Goal: Task Accomplishment & Management: Complete application form

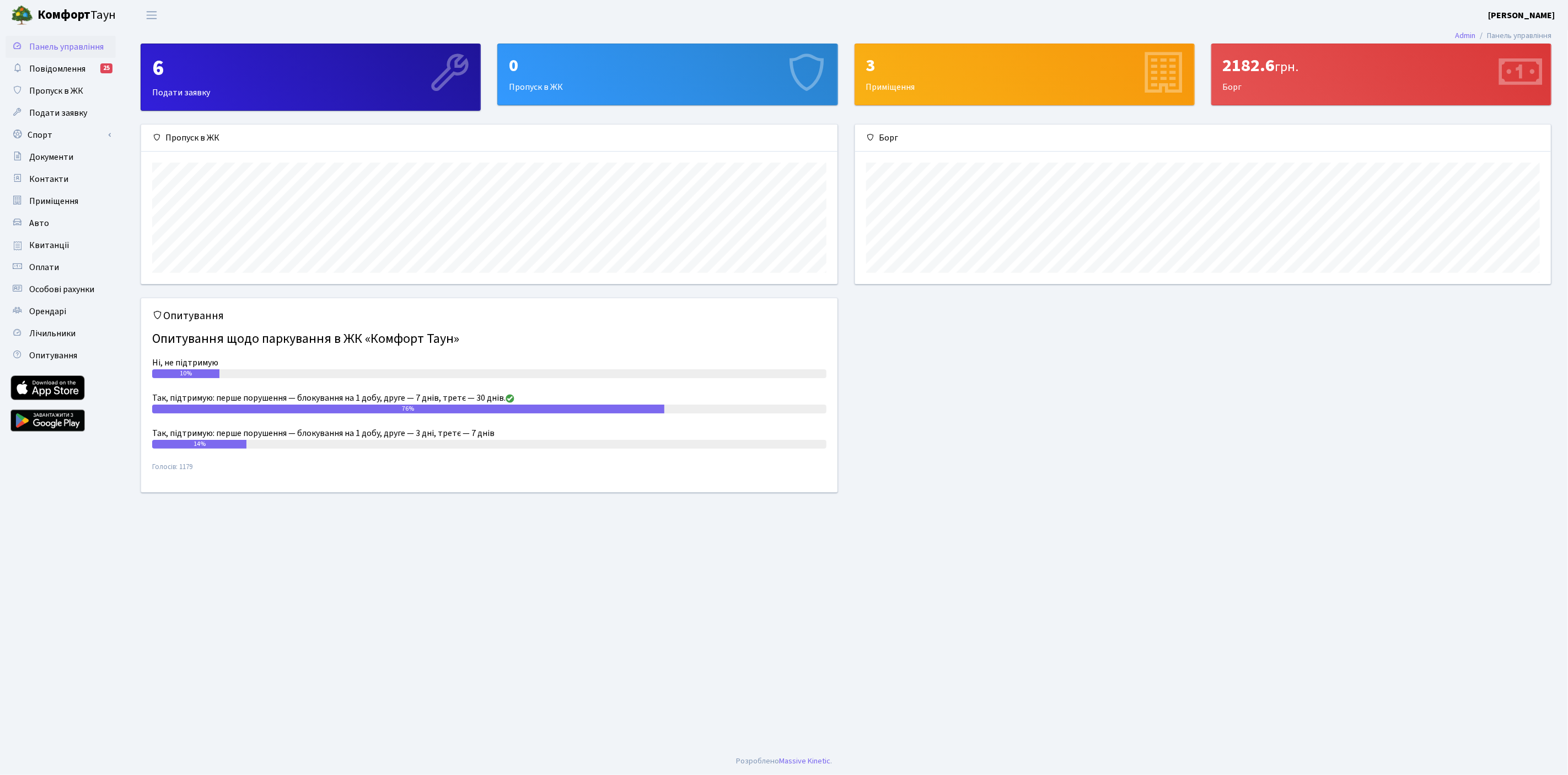
scroll to position [159, 696]
click at [58, 112] on span "Подати заявку" at bounding box center [58, 112] width 58 height 12
click at [60, 113] on span "Подати заявку" at bounding box center [58, 112] width 58 height 12
click at [938, 67] on div "3" at bounding box center [1024, 66] width 317 height 21
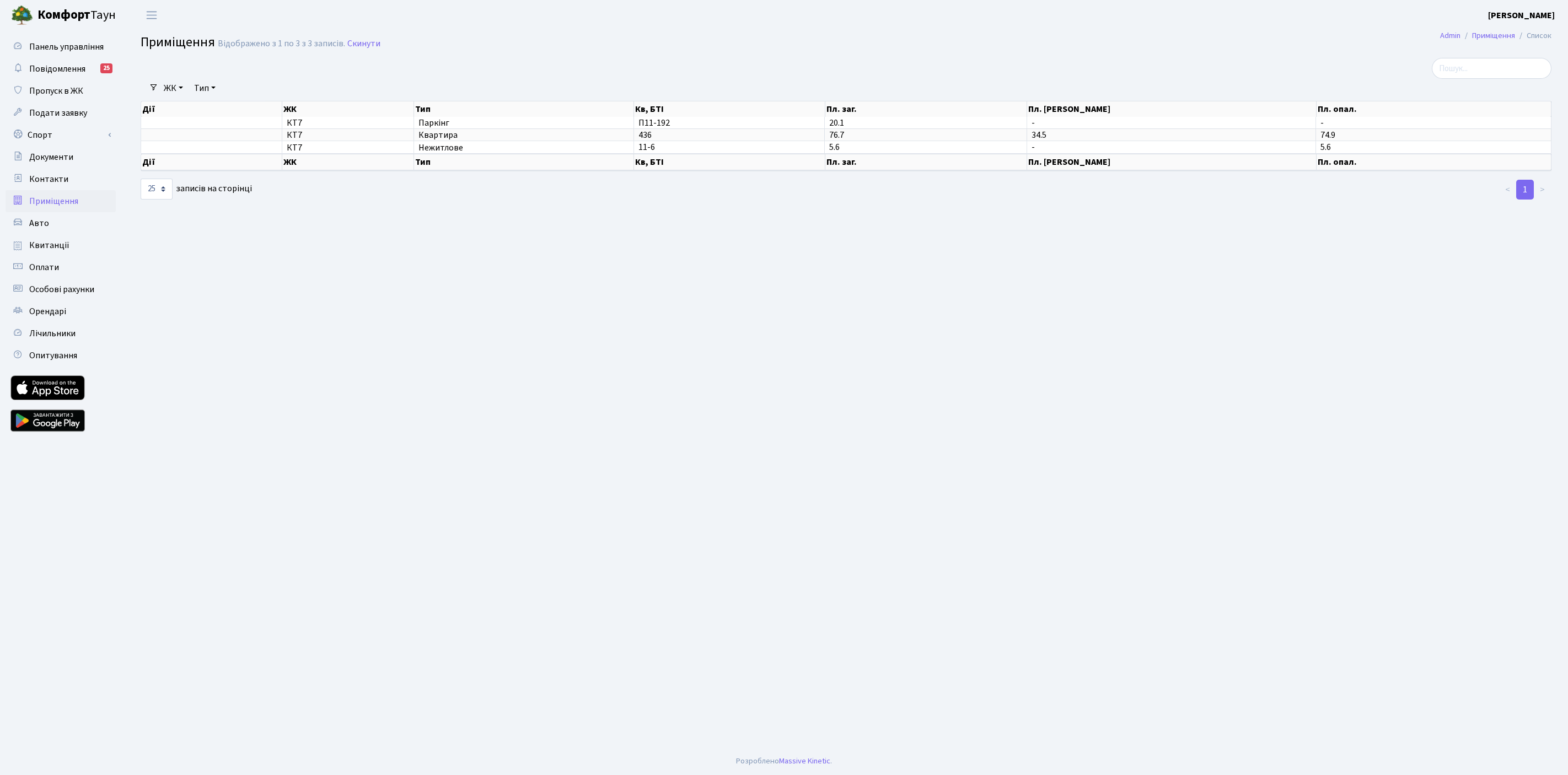
select select "25"
click at [53, 112] on span "Подати заявку" at bounding box center [58, 112] width 58 height 12
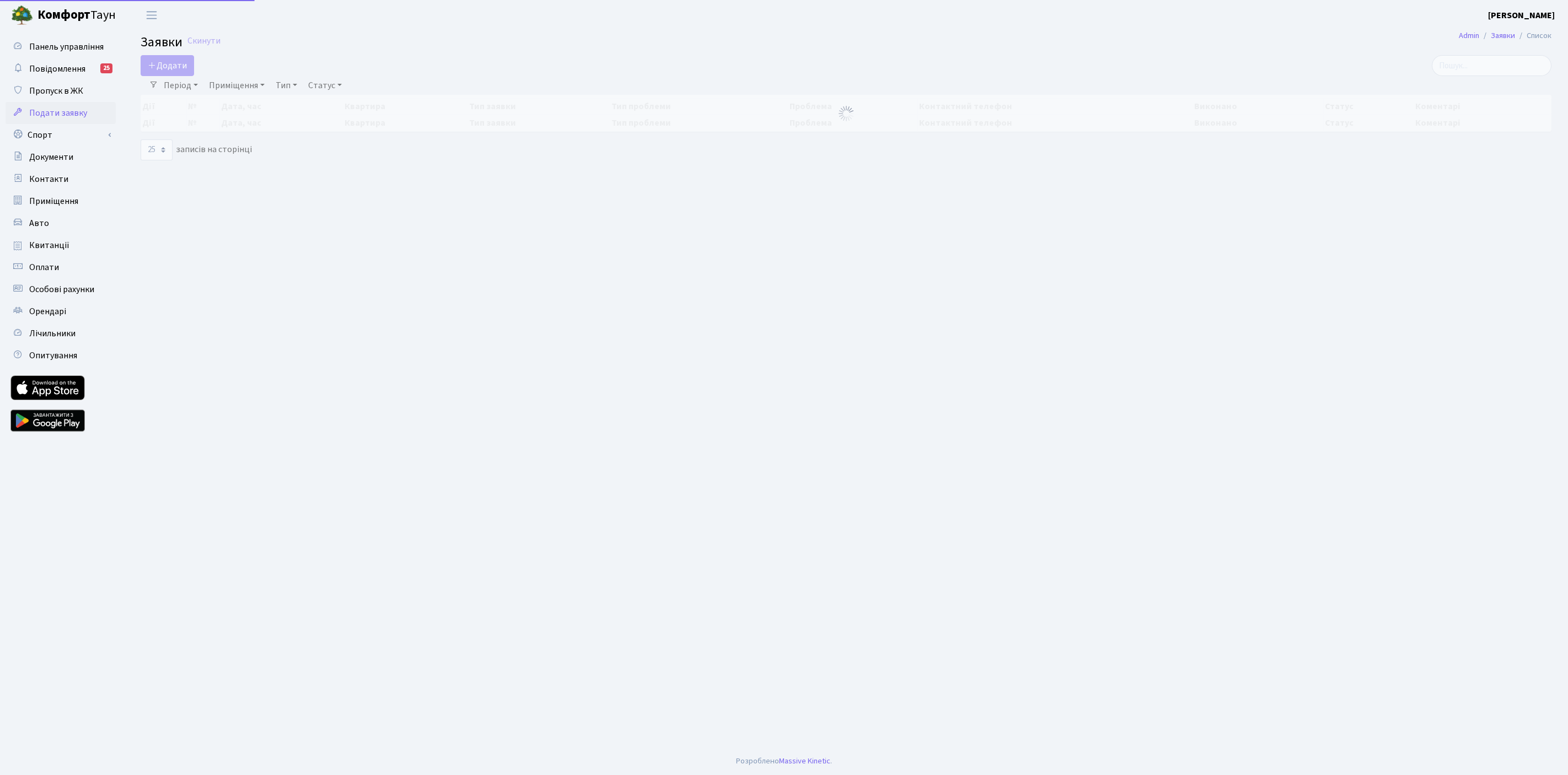
select select "25"
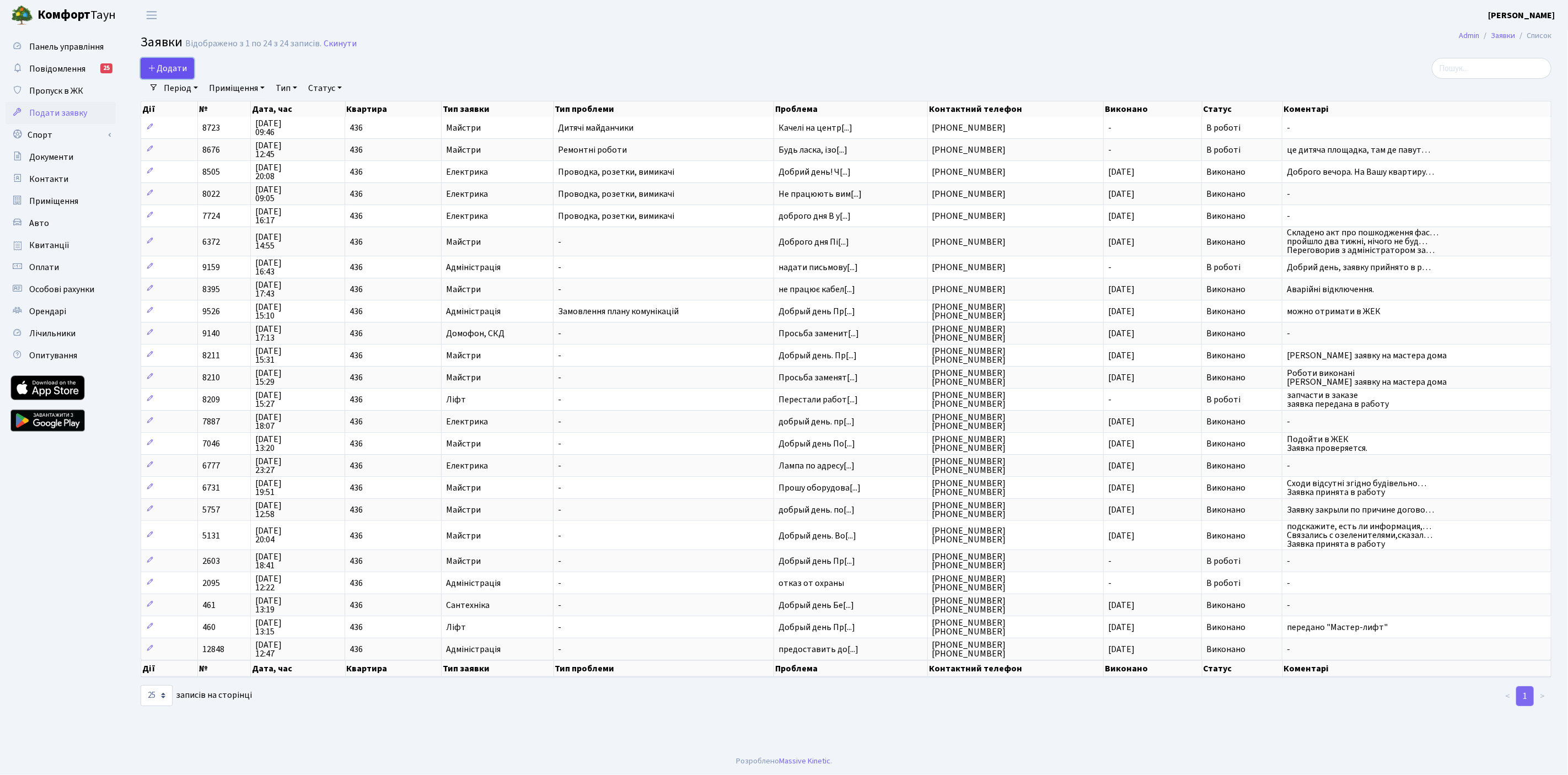
click at [171, 66] on span "Додати" at bounding box center [167, 68] width 39 height 12
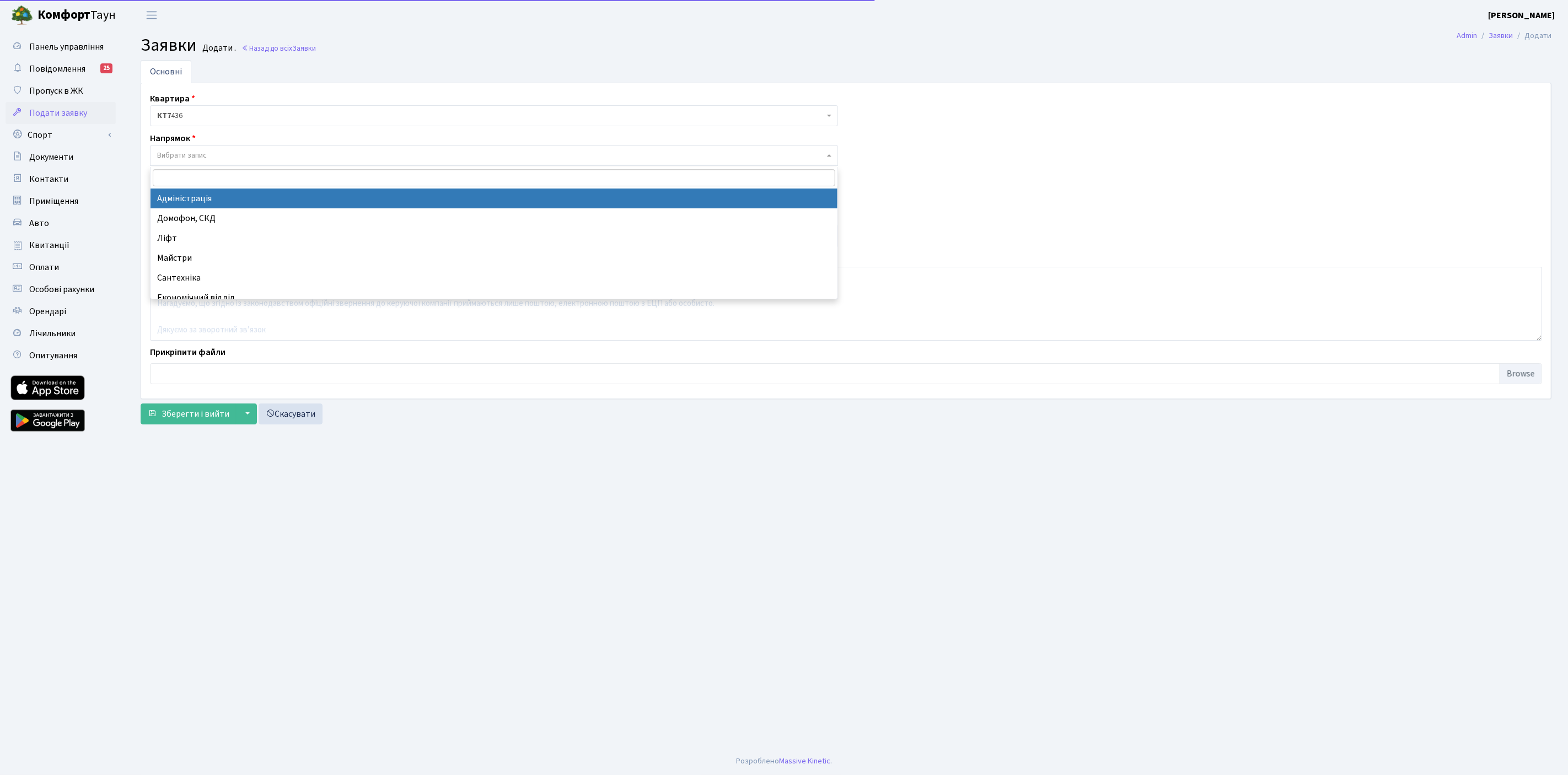
click at [189, 157] on span "Вибрати запис" at bounding box center [182, 155] width 50 height 11
select select "5"
select select
click at [214, 157] on span "× Адміністрація" at bounding box center [491, 155] width 667 height 11
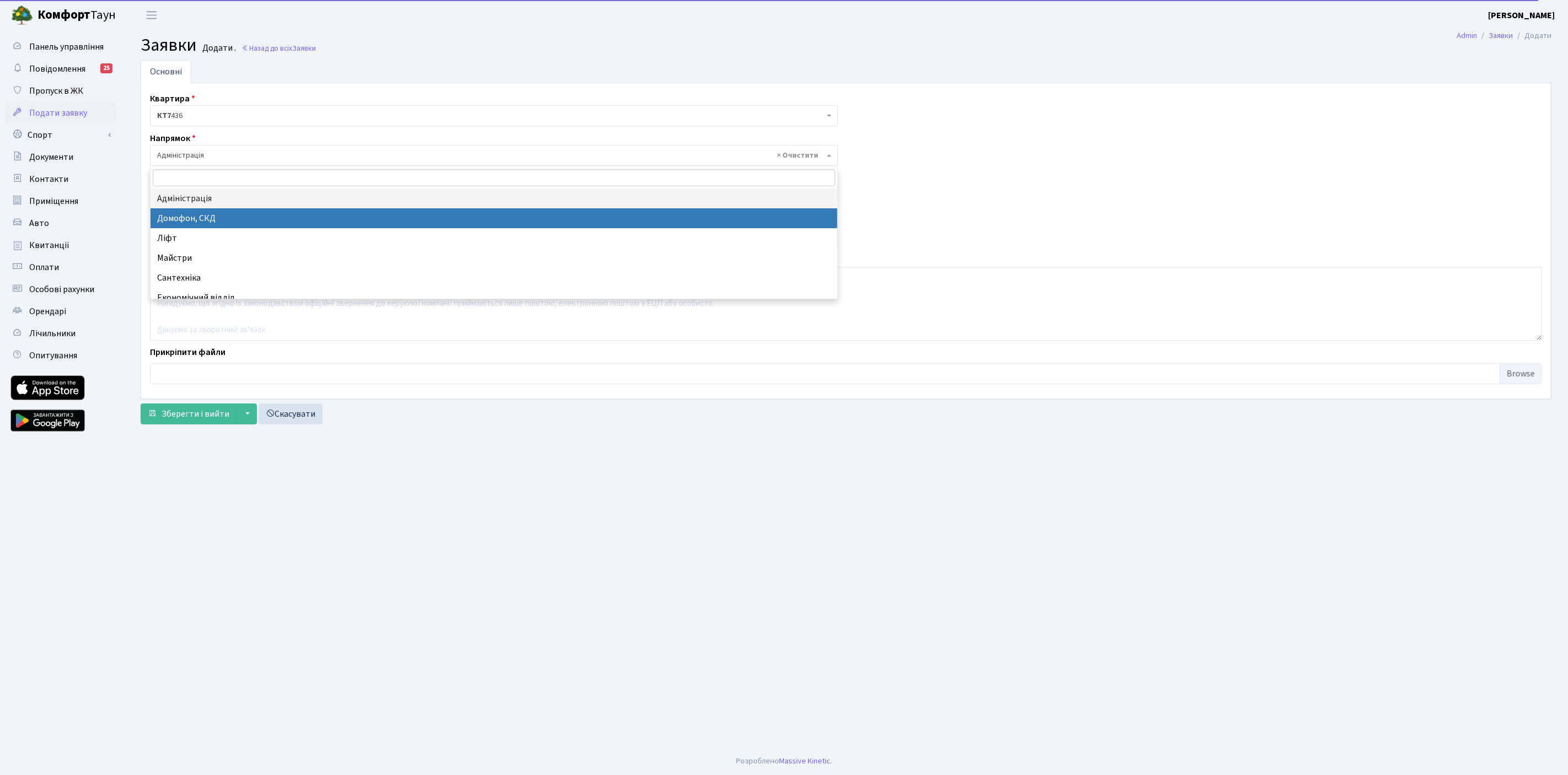
scroll to position [147, 0]
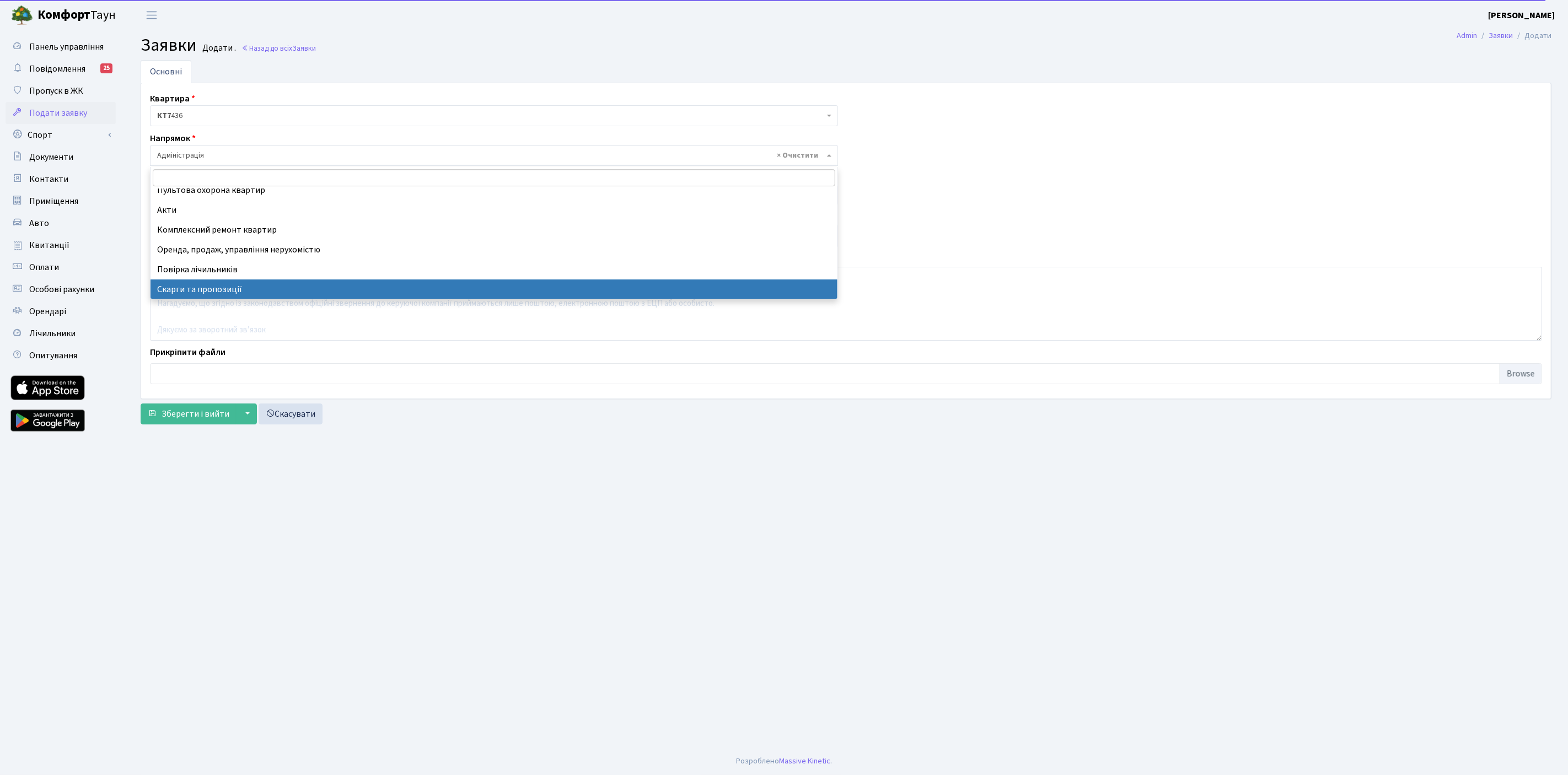
select select "37"
select select
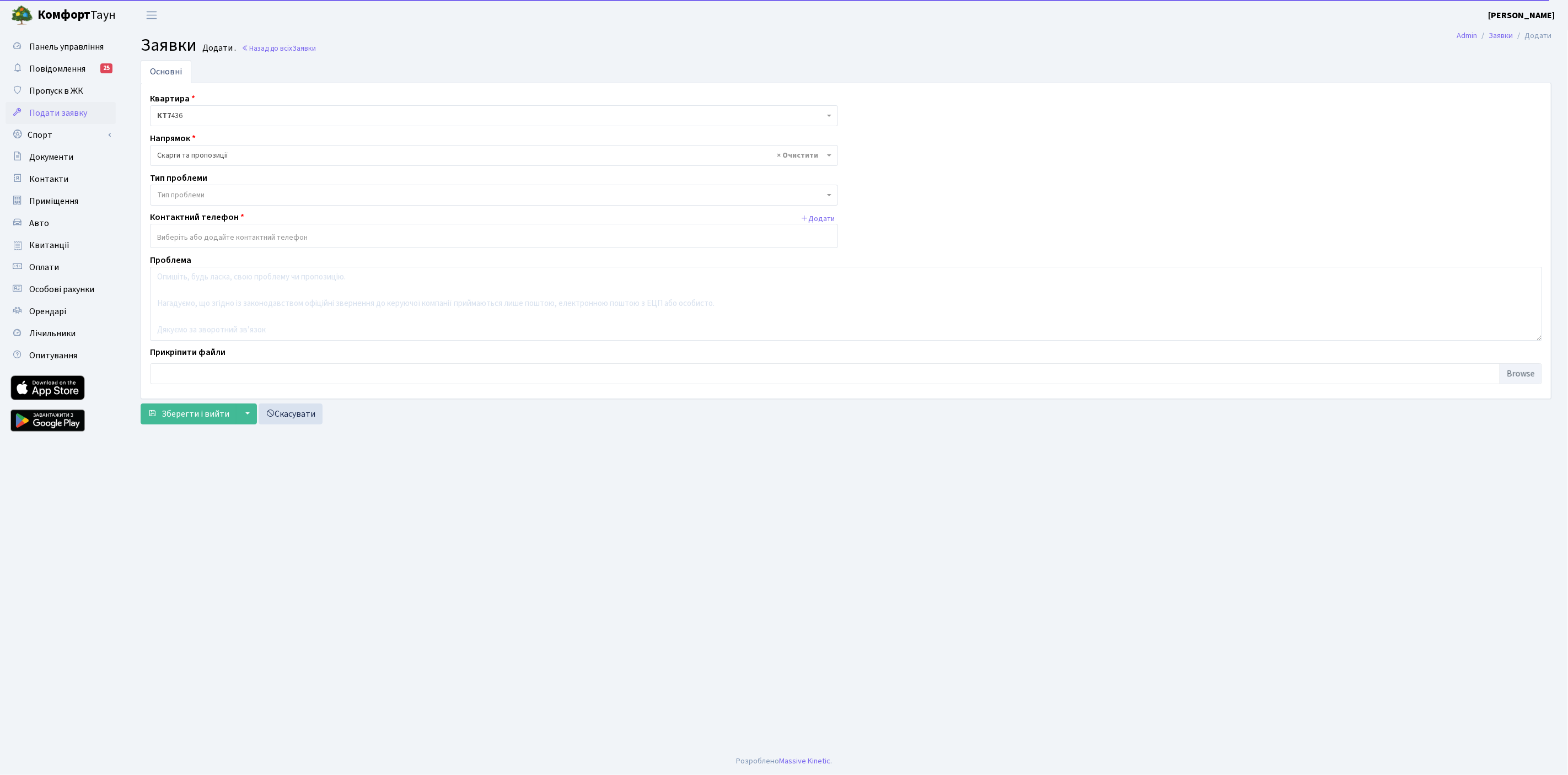
click at [261, 193] on span "Тип проблеми" at bounding box center [491, 195] width 667 height 11
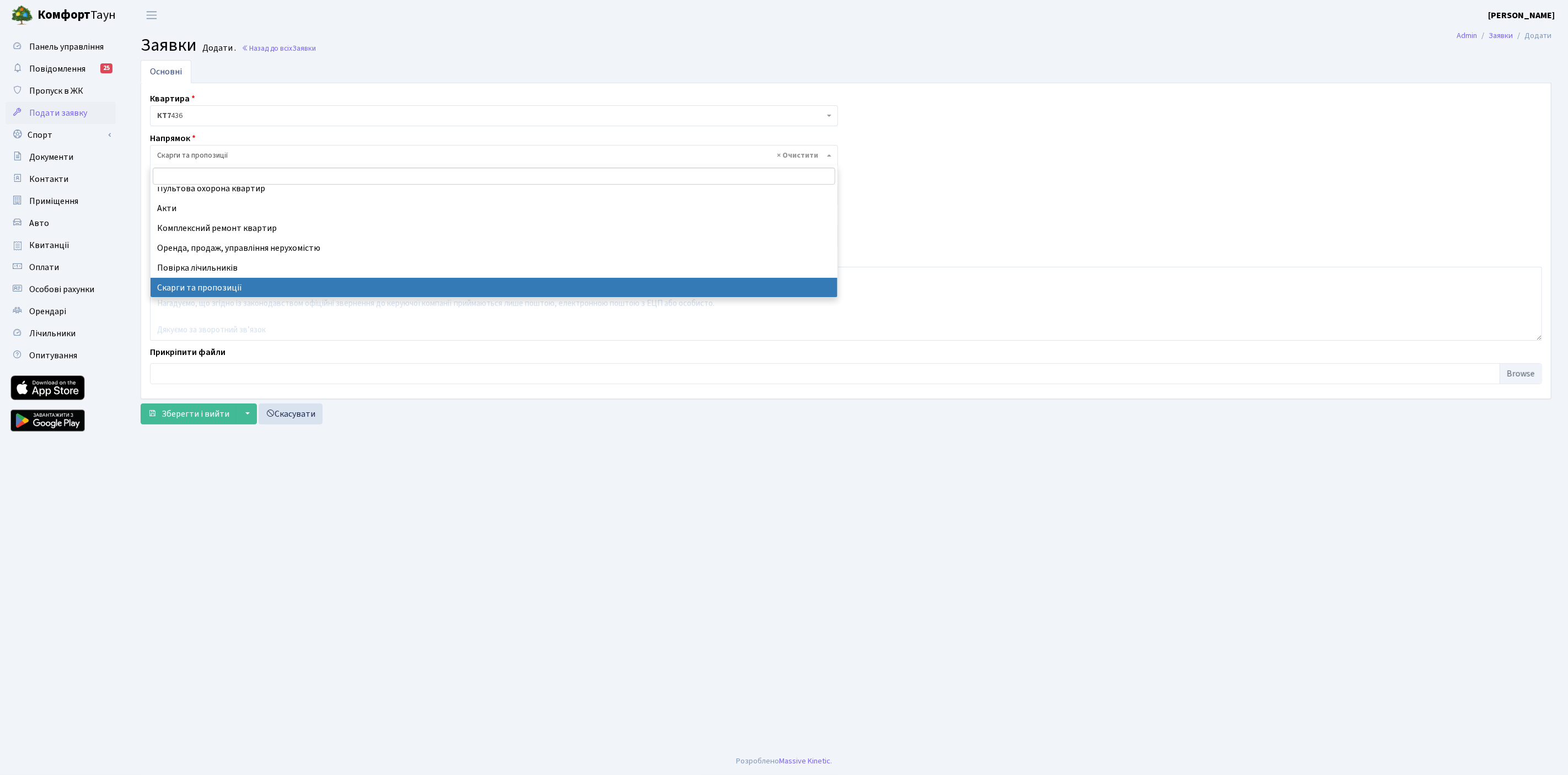
click at [231, 147] on span "× Скарги та пропозиції" at bounding box center [494, 155] width 688 height 21
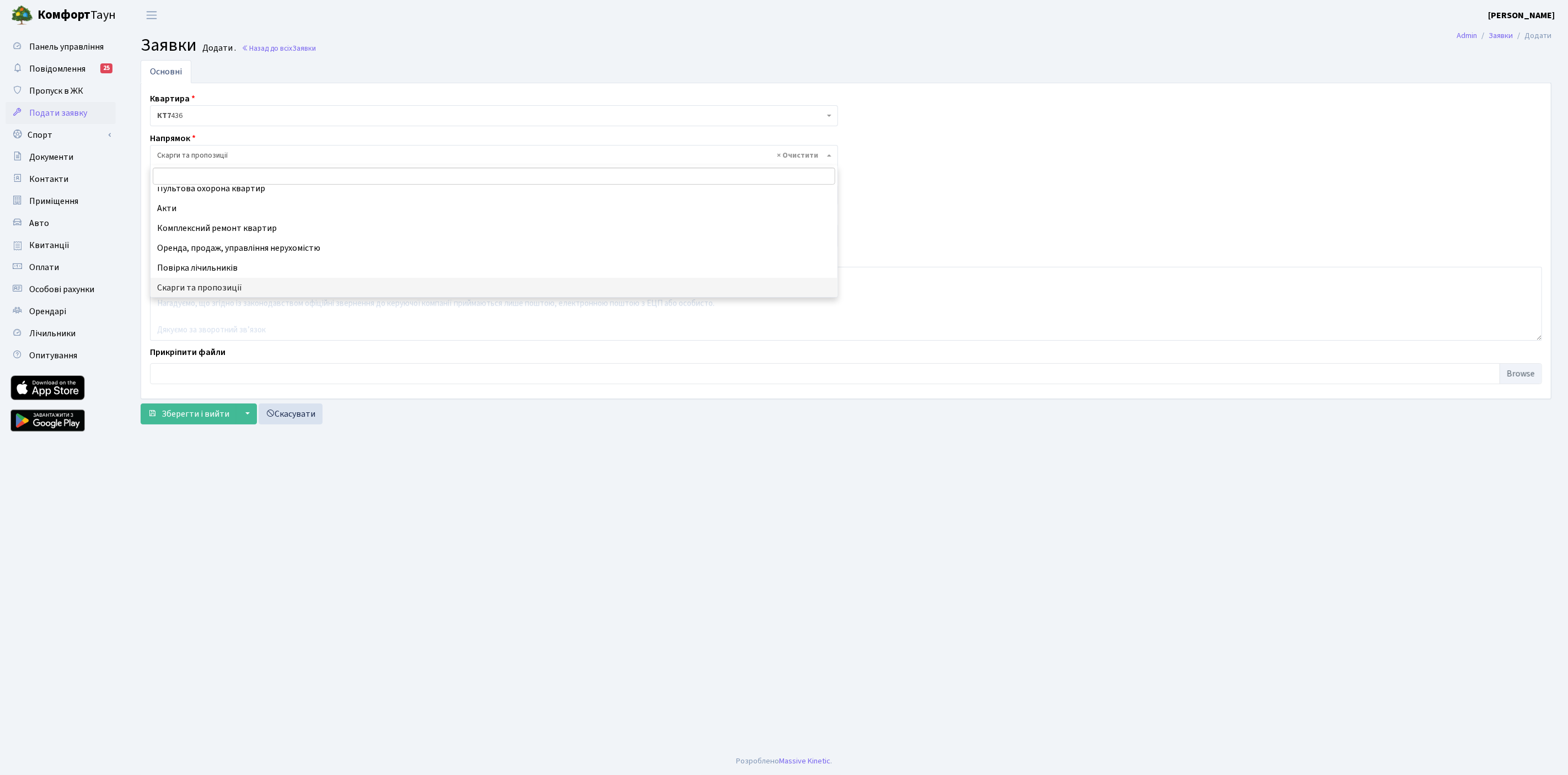
scroll to position [0, 0]
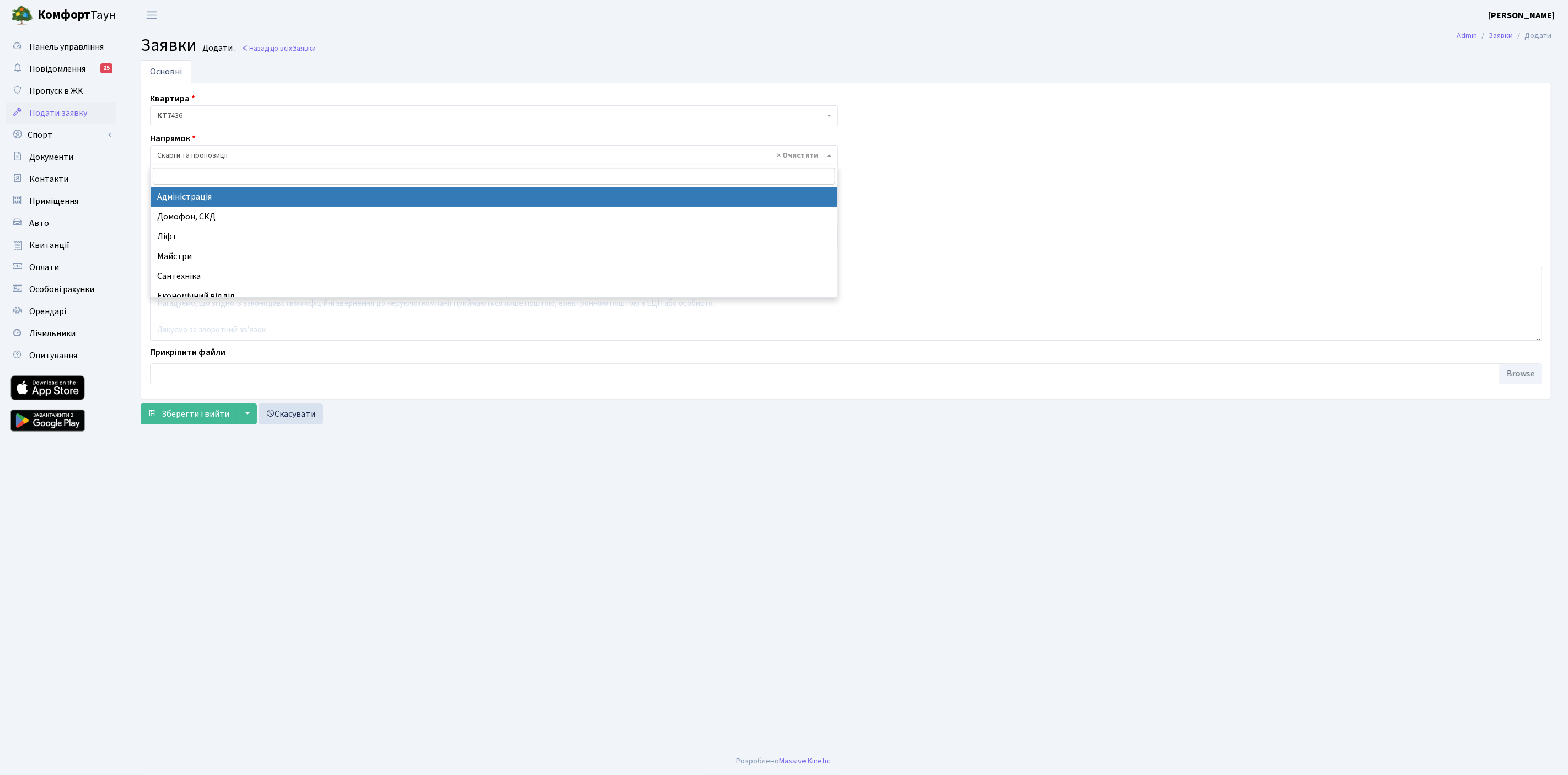
select select "5"
select select
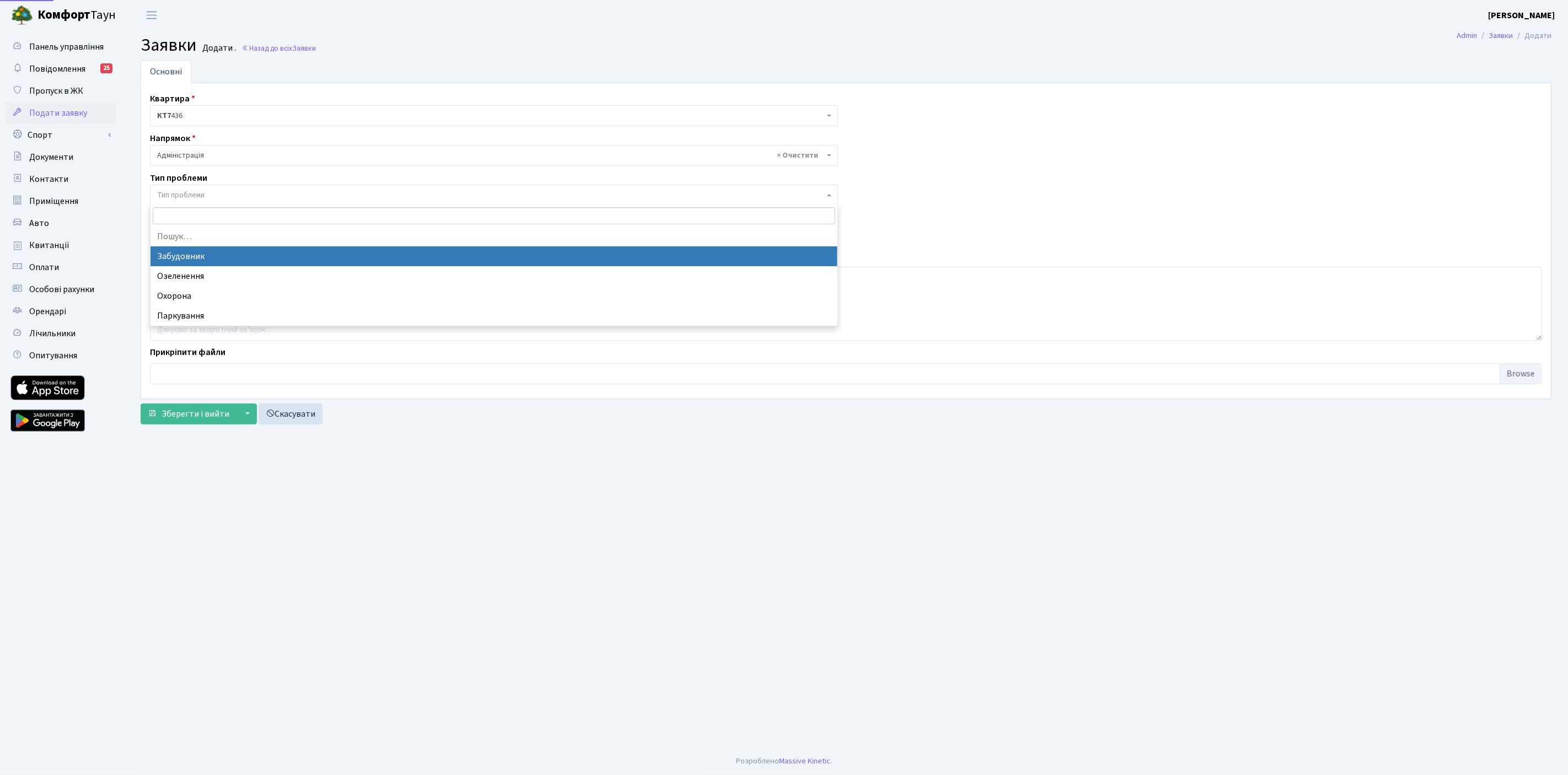
click at [240, 193] on span "Тип проблеми" at bounding box center [491, 195] width 667 height 11
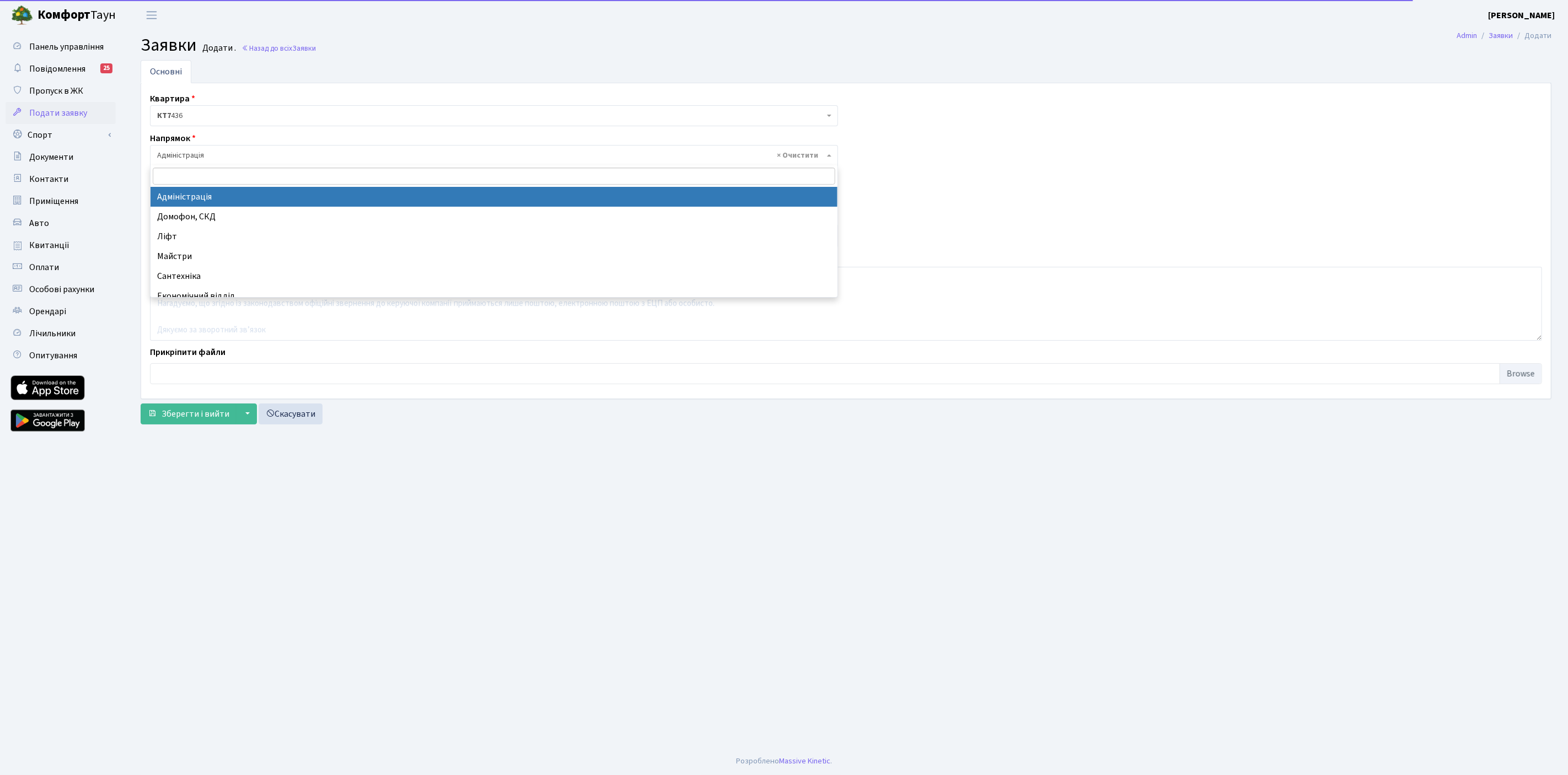
click at [218, 149] on span "× Адміністрація" at bounding box center [494, 155] width 688 height 21
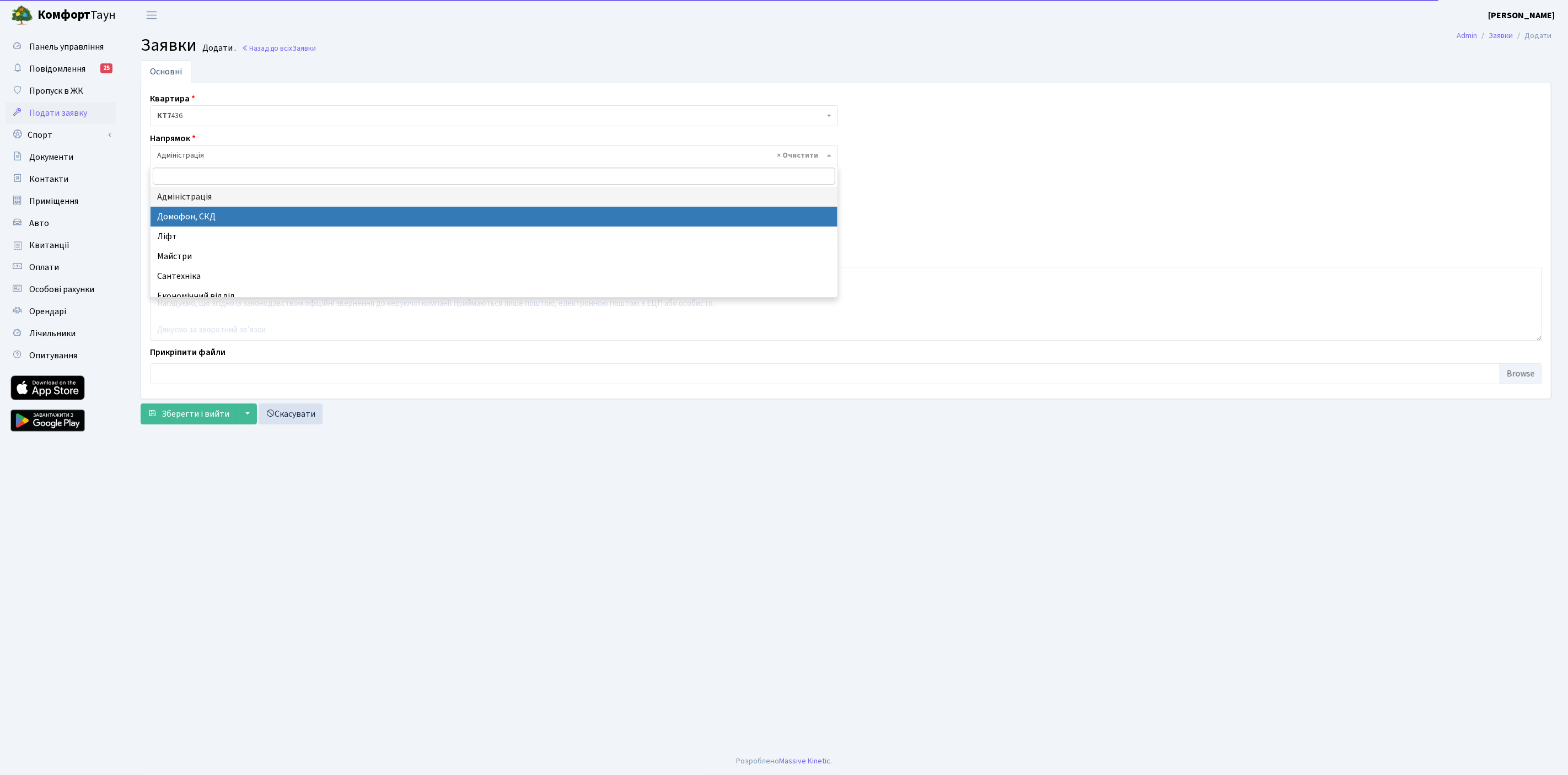
scroll to position [147, 0]
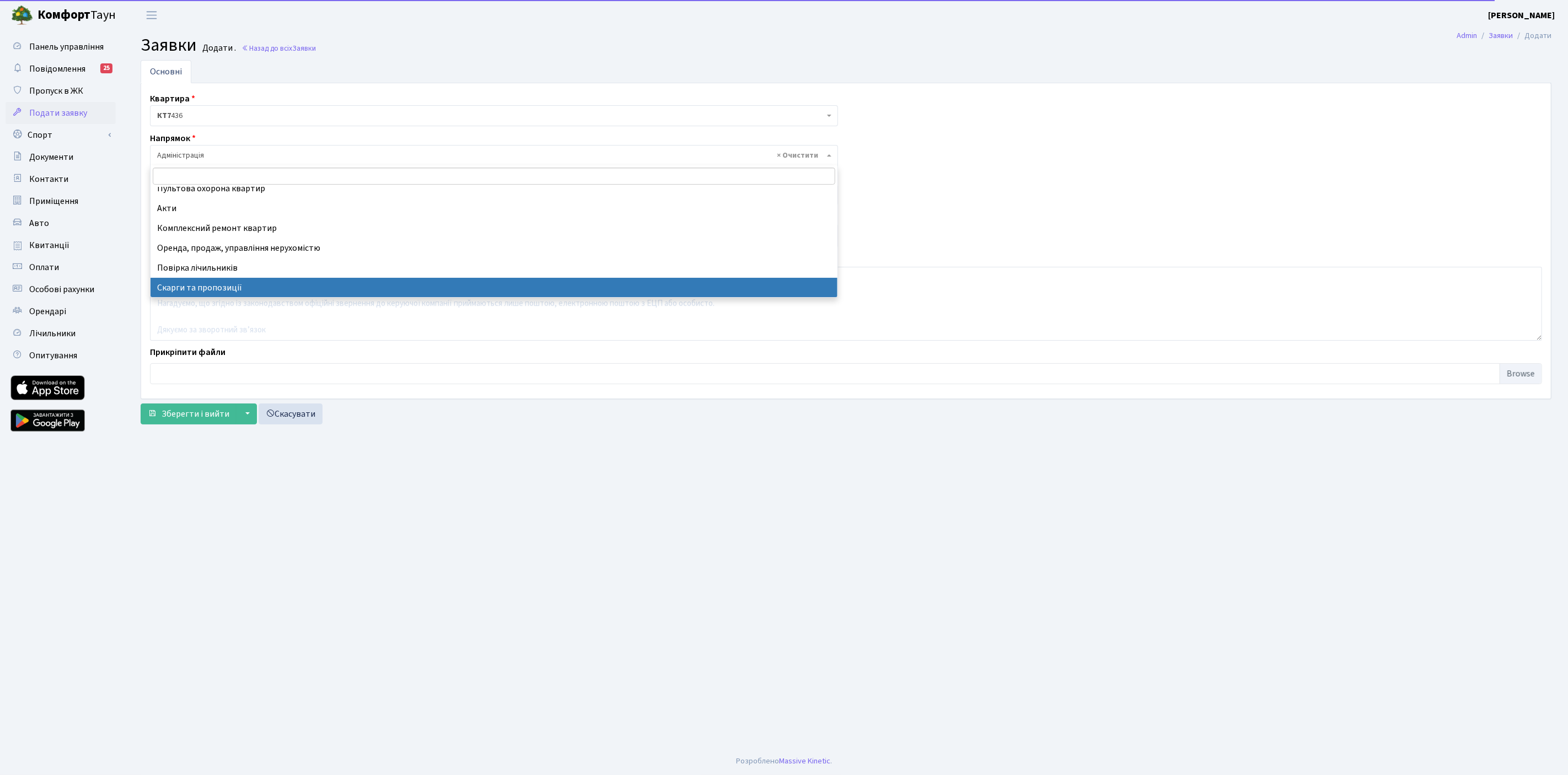
select select "37"
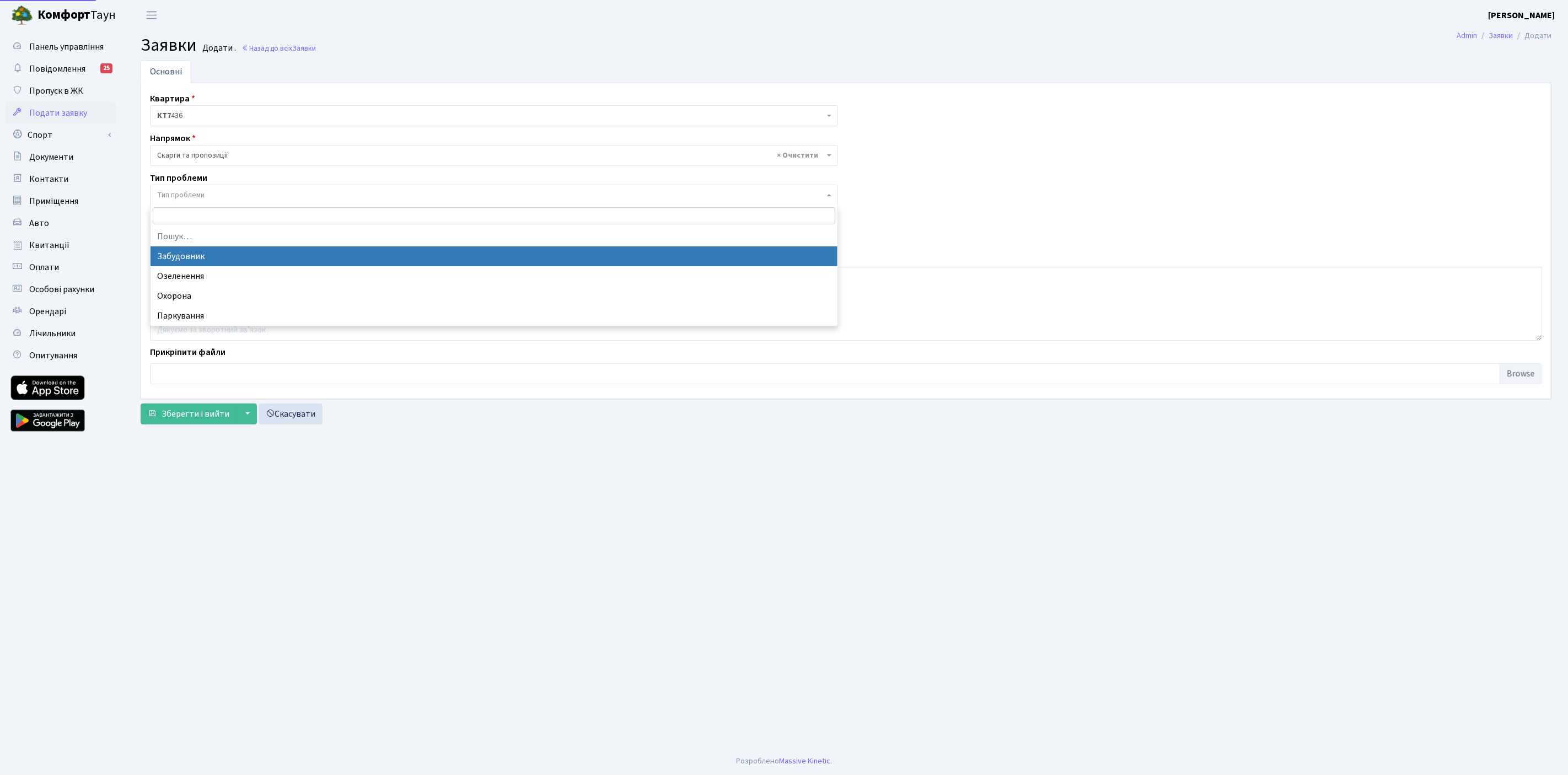
click at [229, 189] on span "Тип проблеми" at bounding box center [491, 195] width 667 height 11
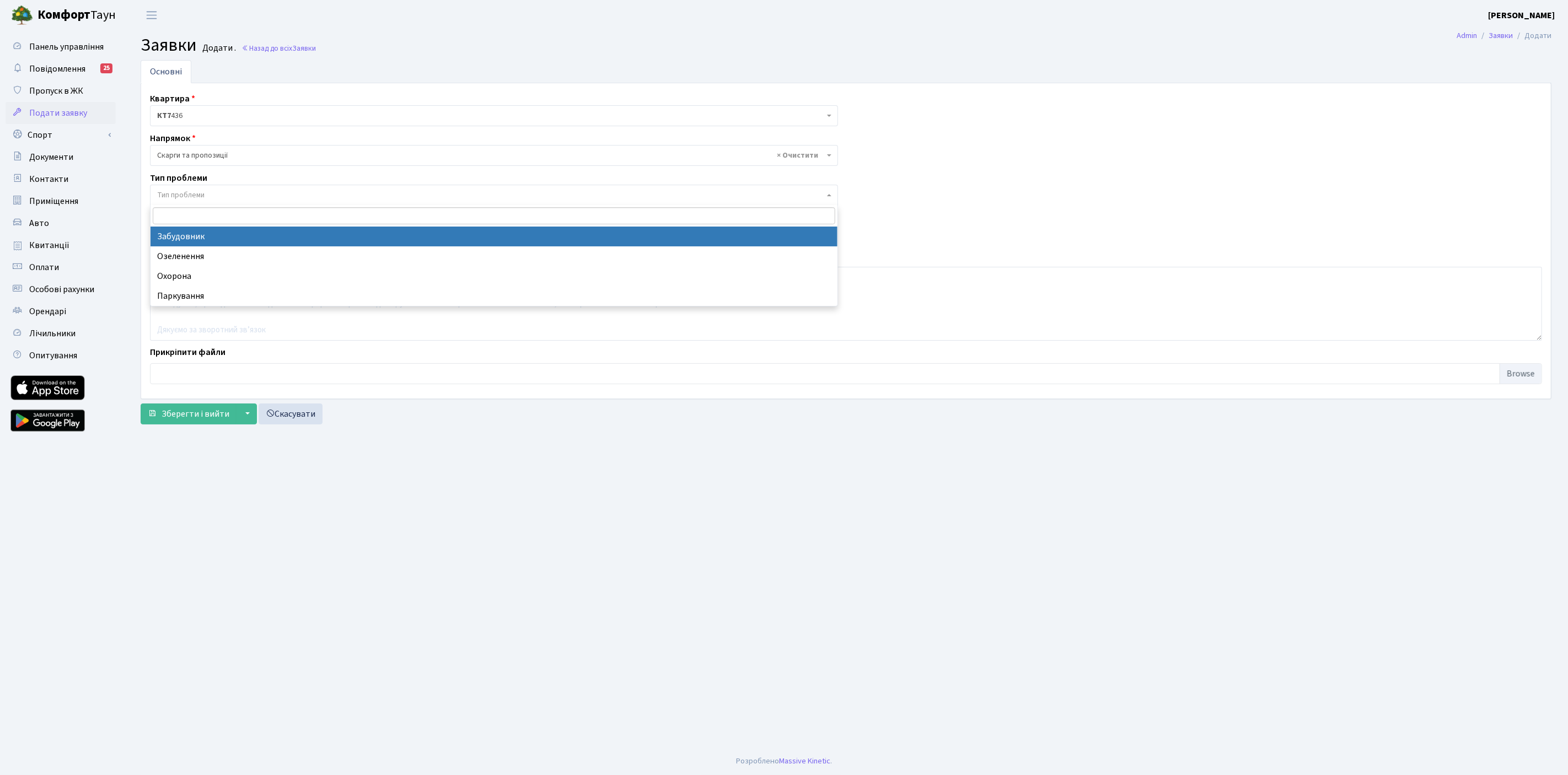
select select "64"
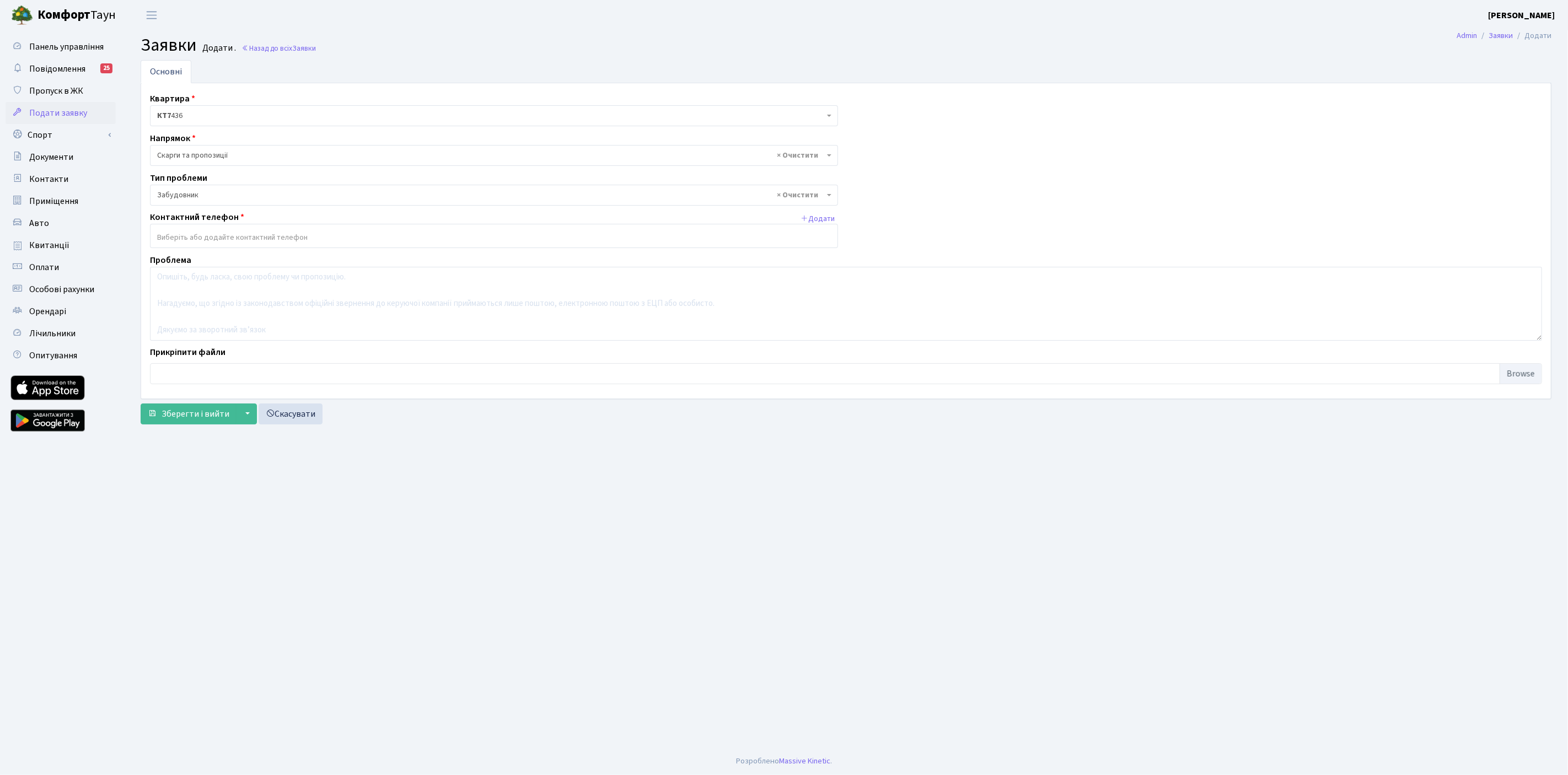
click at [192, 242] on input "search" at bounding box center [494, 237] width 687 height 20
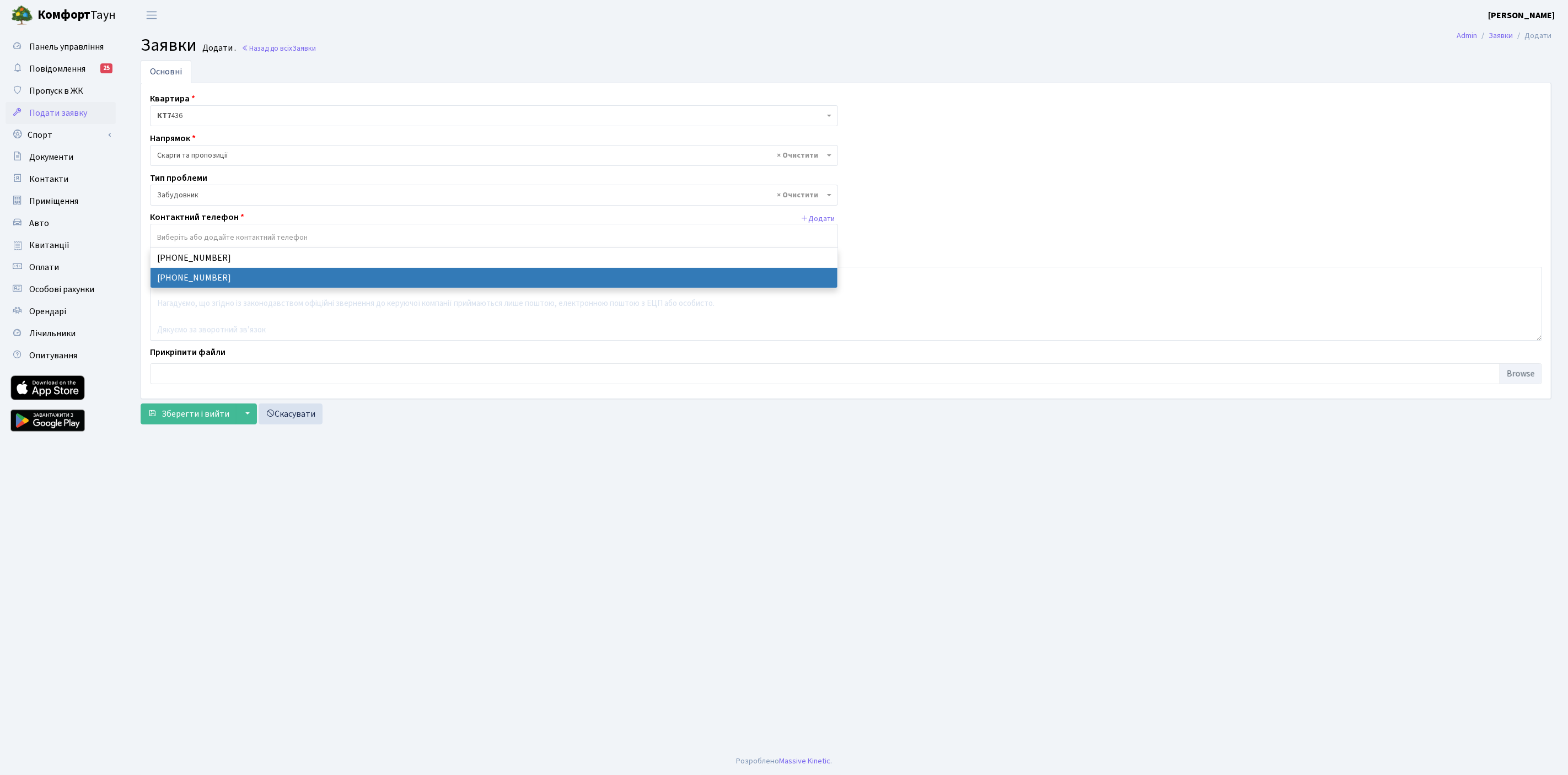
select select "57661"
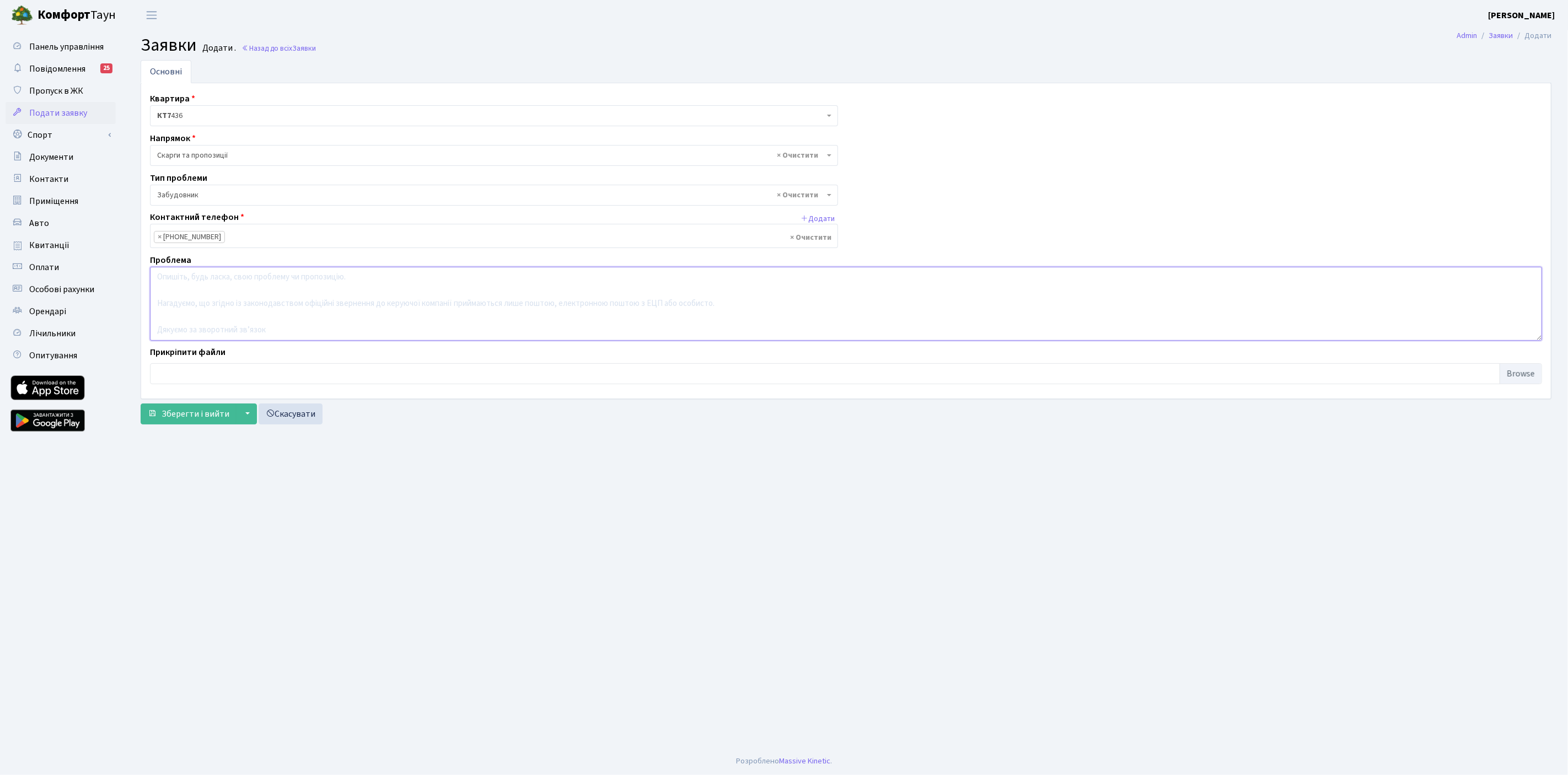
click at [221, 299] on textarea at bounding box center [845, 304] width 1392 height 74
paste textarea "Доброго дня! На 1‑му поверсі нашого будинку (Березнева 12, під’їзд 11) працює к…"
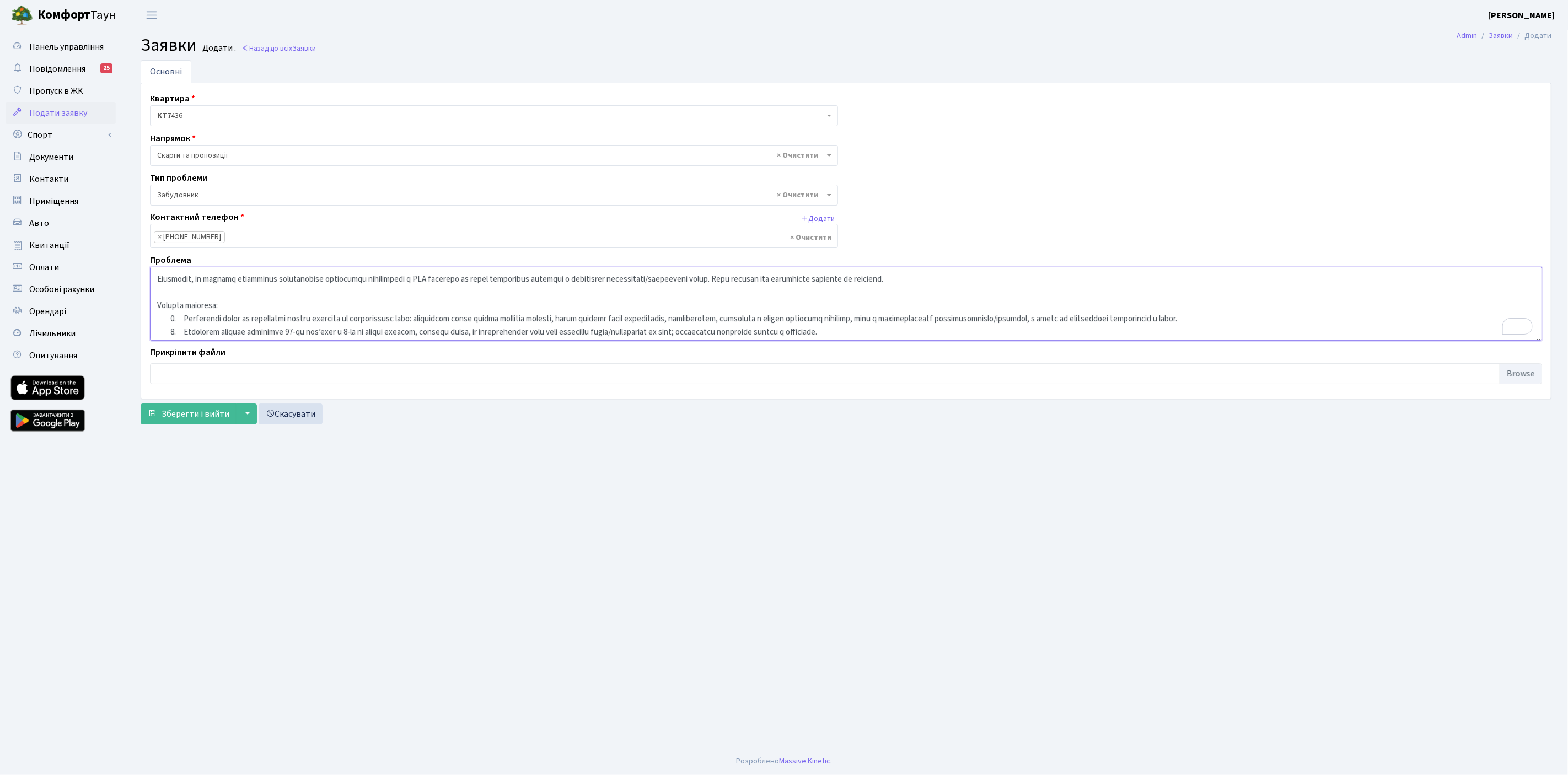
scroll to position [0, 0]
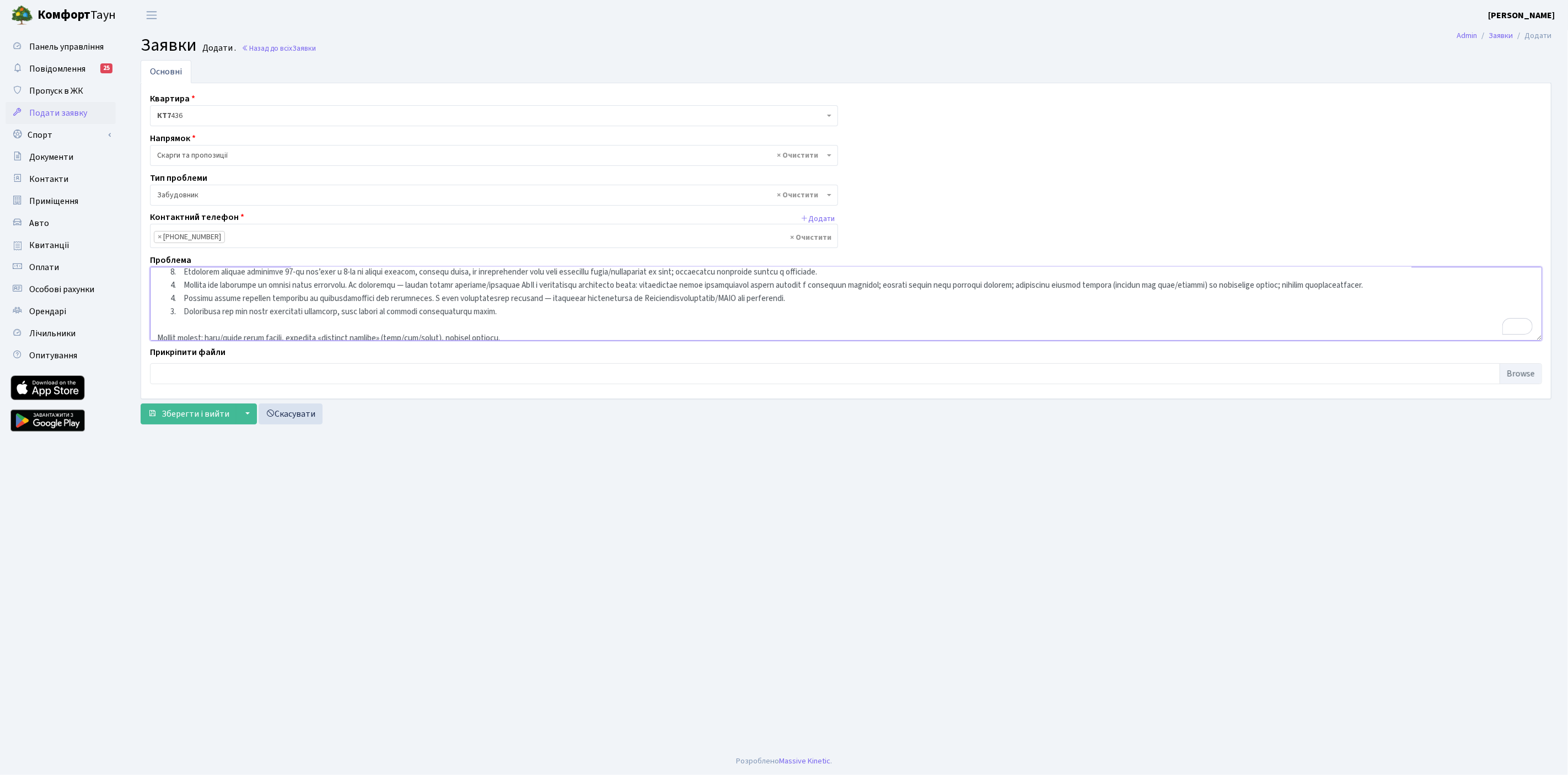
drag, startPoint x: 541, startPoint y: 313, endPoint x: 203, endPoint y: 295, distance: 338.5
click at [203, 295] on textarea "To enrich screen reader interactions, please activate Accessibility in Grammarl…" at bounding box center [845, 304] width 1392 height 74
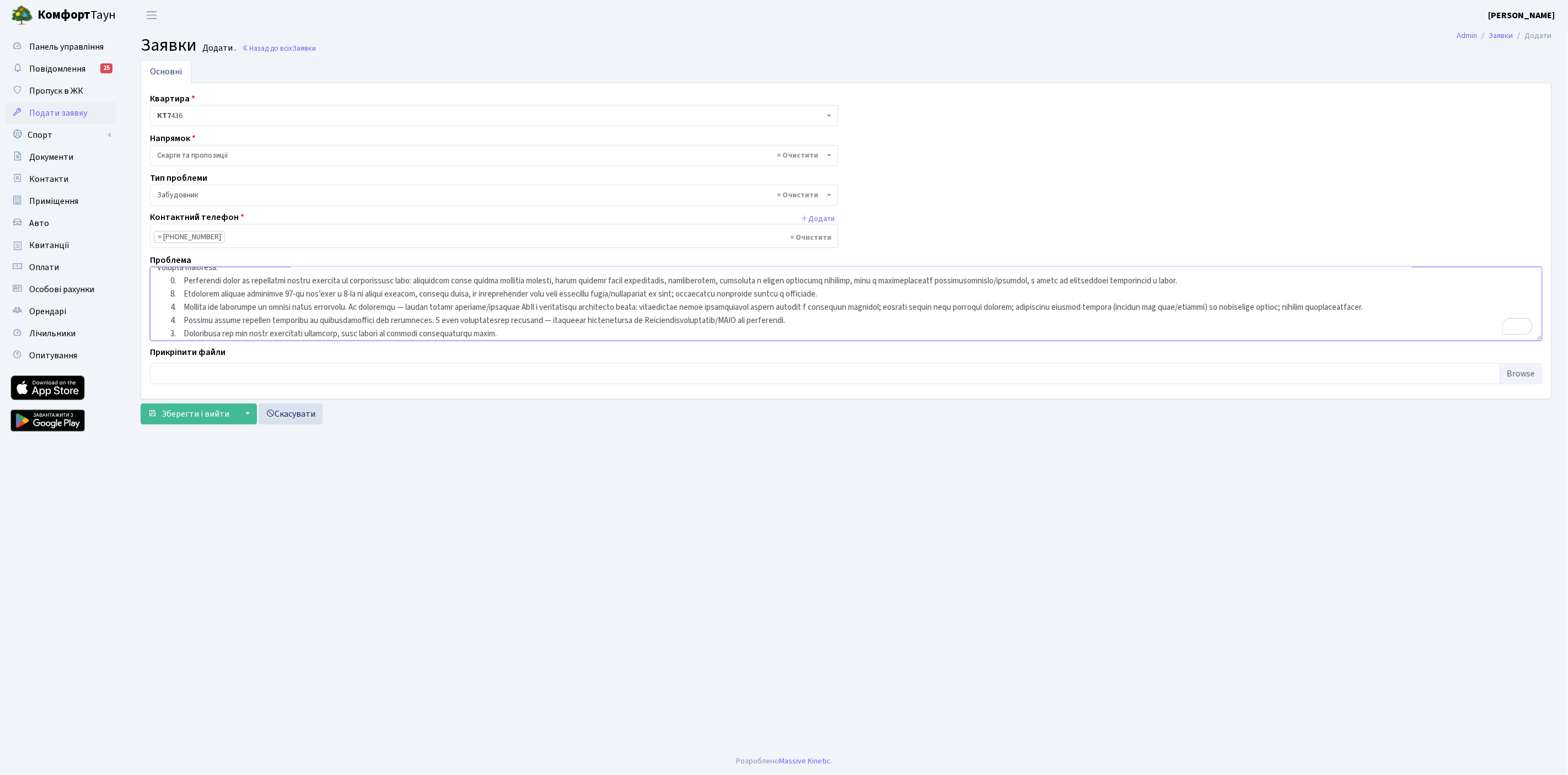
click at [167, 284] on textarea "To enrich screen reader interactions, please activate Accessibility in Grammarl…" at bounding box center [845, 304] width 1392 height 74
click at [158, 284] on textarea "To enrich screen reader interactions, please activate Accessibility in Grammarl…" at bounding box center [845, 304] width 1392 height 74
paste textarea "ровести комісійний огляд вентканалів під’їзду та місць проходу/примикання повіт…"
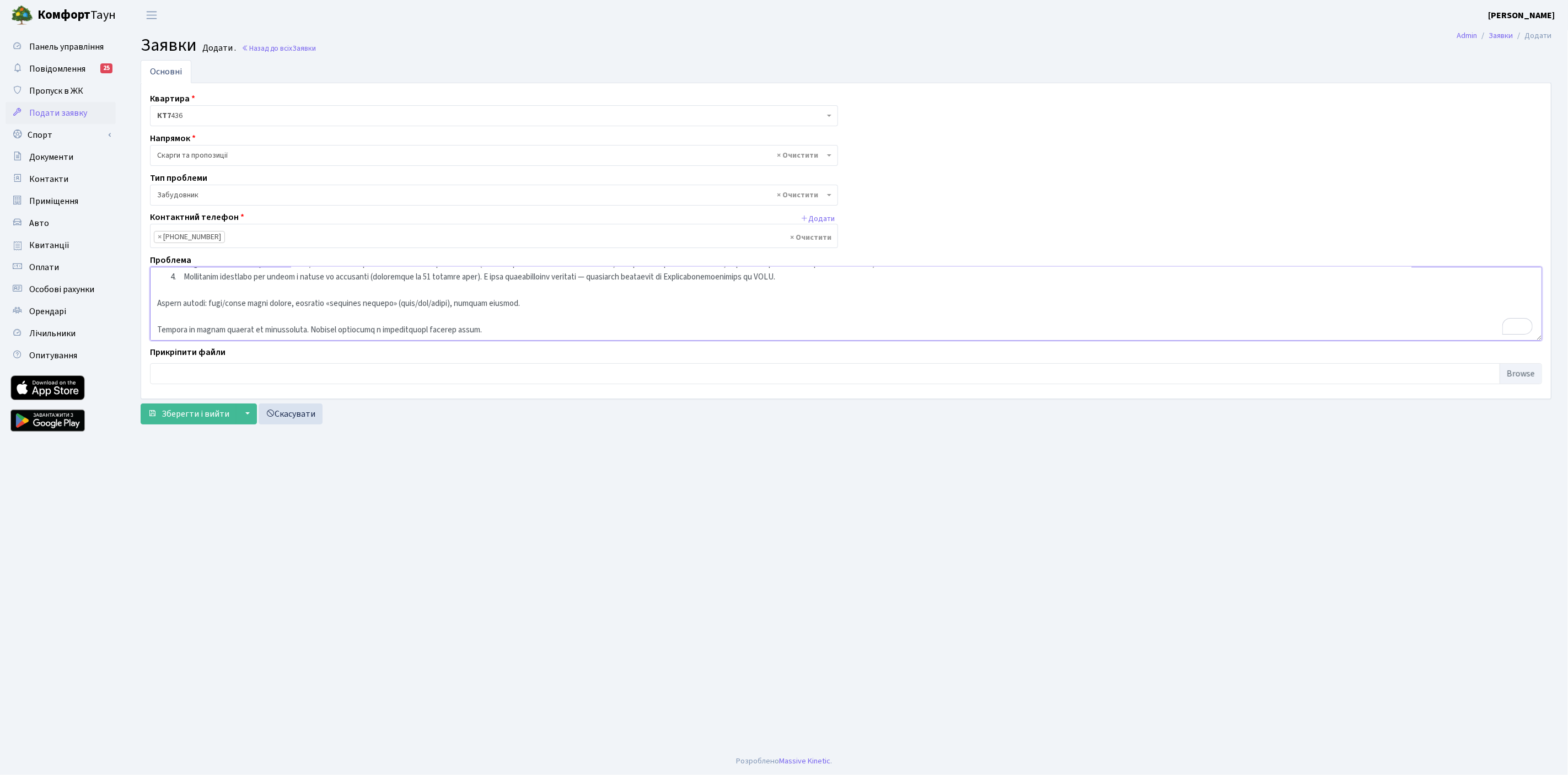
click at [202, 302] on textarea "To enrich screen reader interactions, please activate Accessibility in Grammarl…" at bounding box center [845, 304] width 1392 height 74
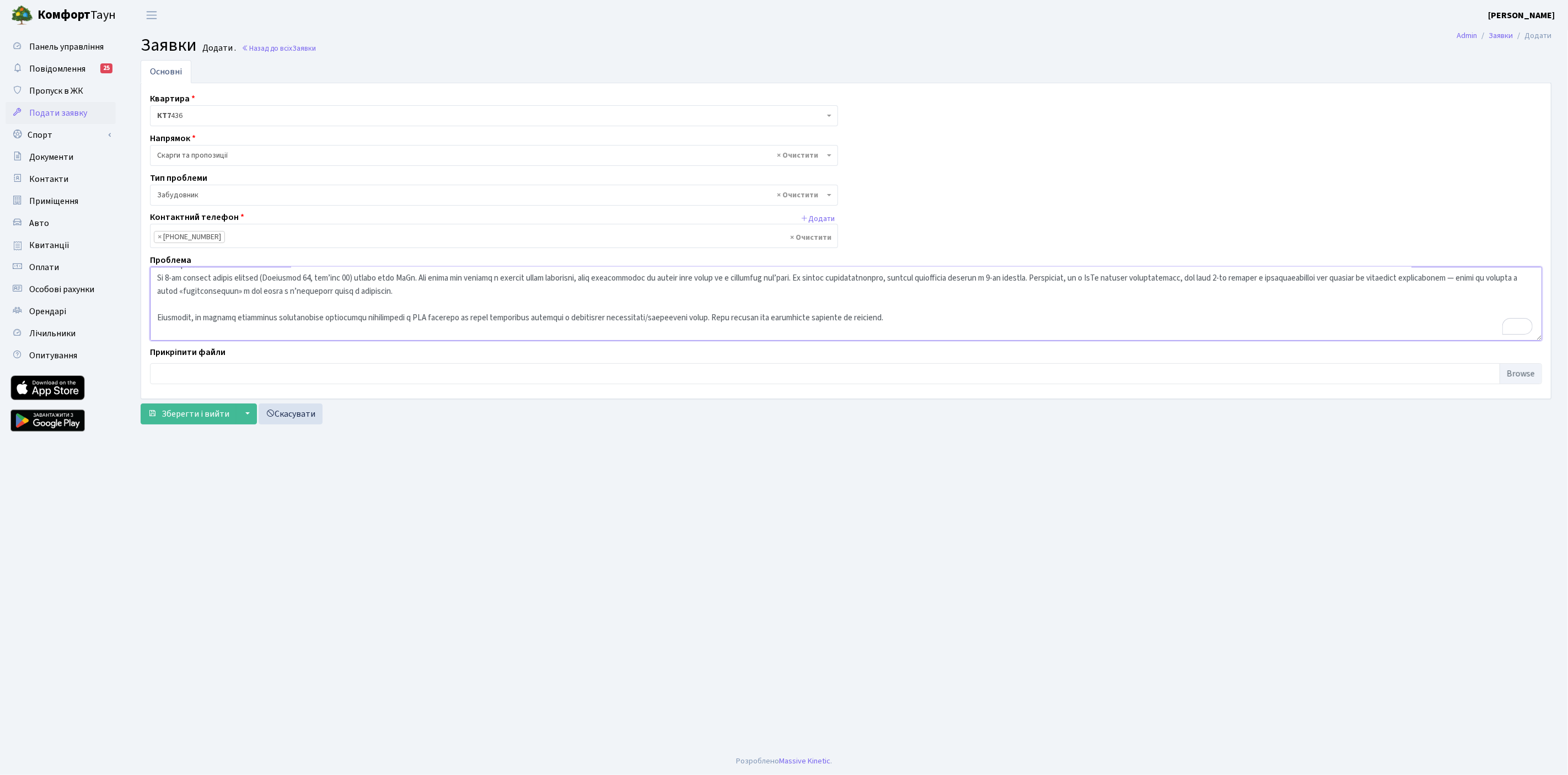
click at [441, 314] on textarea "To enrich screen reader interactions, please activate Accessibility in Grammarl…" at bounding box center [845, 304] width 1392 height 74
click at [427, 290] on textarea "To enrich screen reader interactions, please activate Accessibility in Grammarl…" at bounding box center [845, 304] width 1392 height 74
click at [438, 316] on textarea "To enrich screen reader interactions, please activate Accessibility in Grammarl…" at bounding box center [845, 304] width 1392 height 74
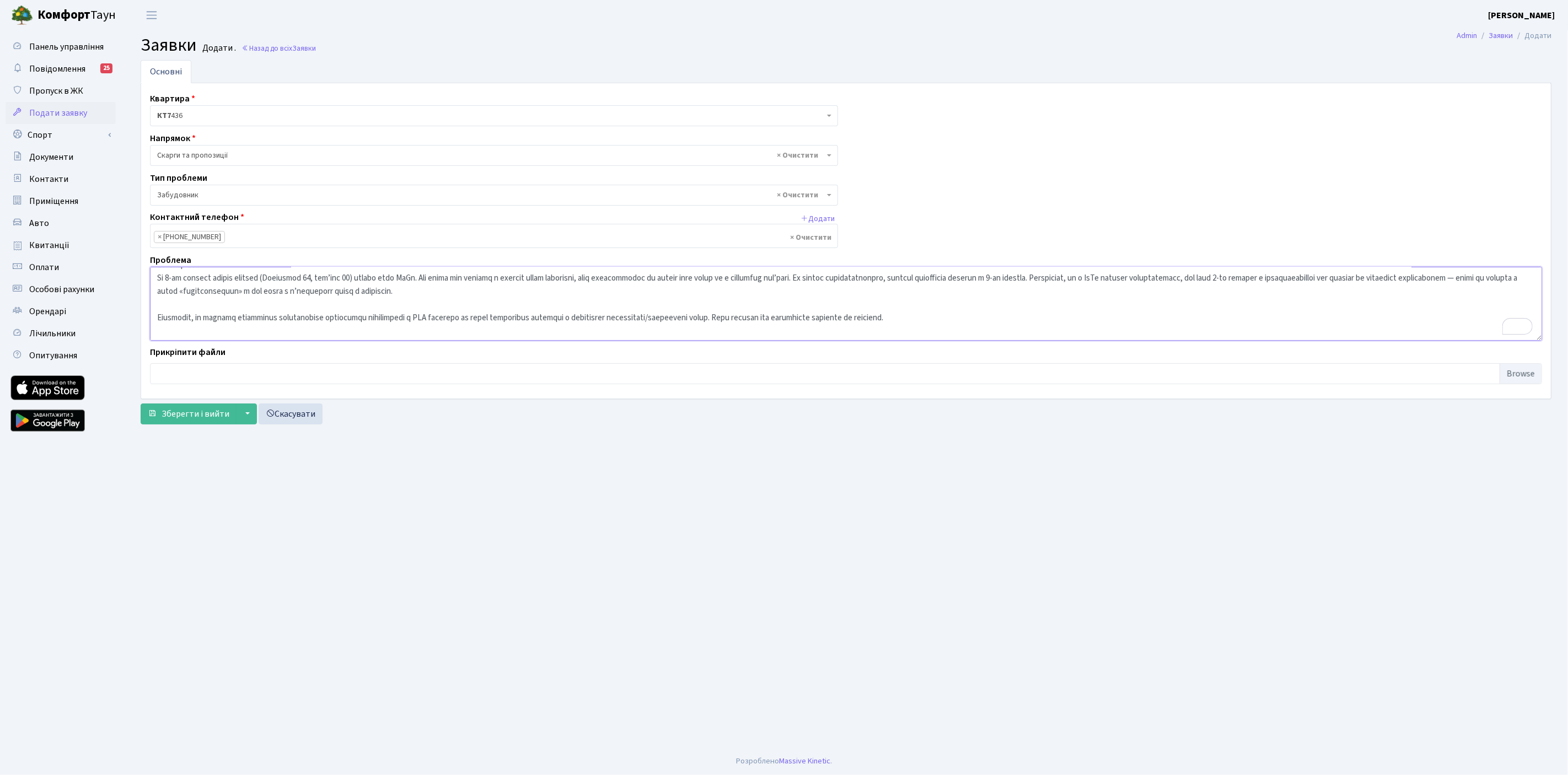
click at [438, 316] on textarea "To enrich screen reader interactions, please activate Accessibility in Grammarl…" at bounding box center [845, 304] width 1392 height 74
paste textarea "агатоквартирний будинок"
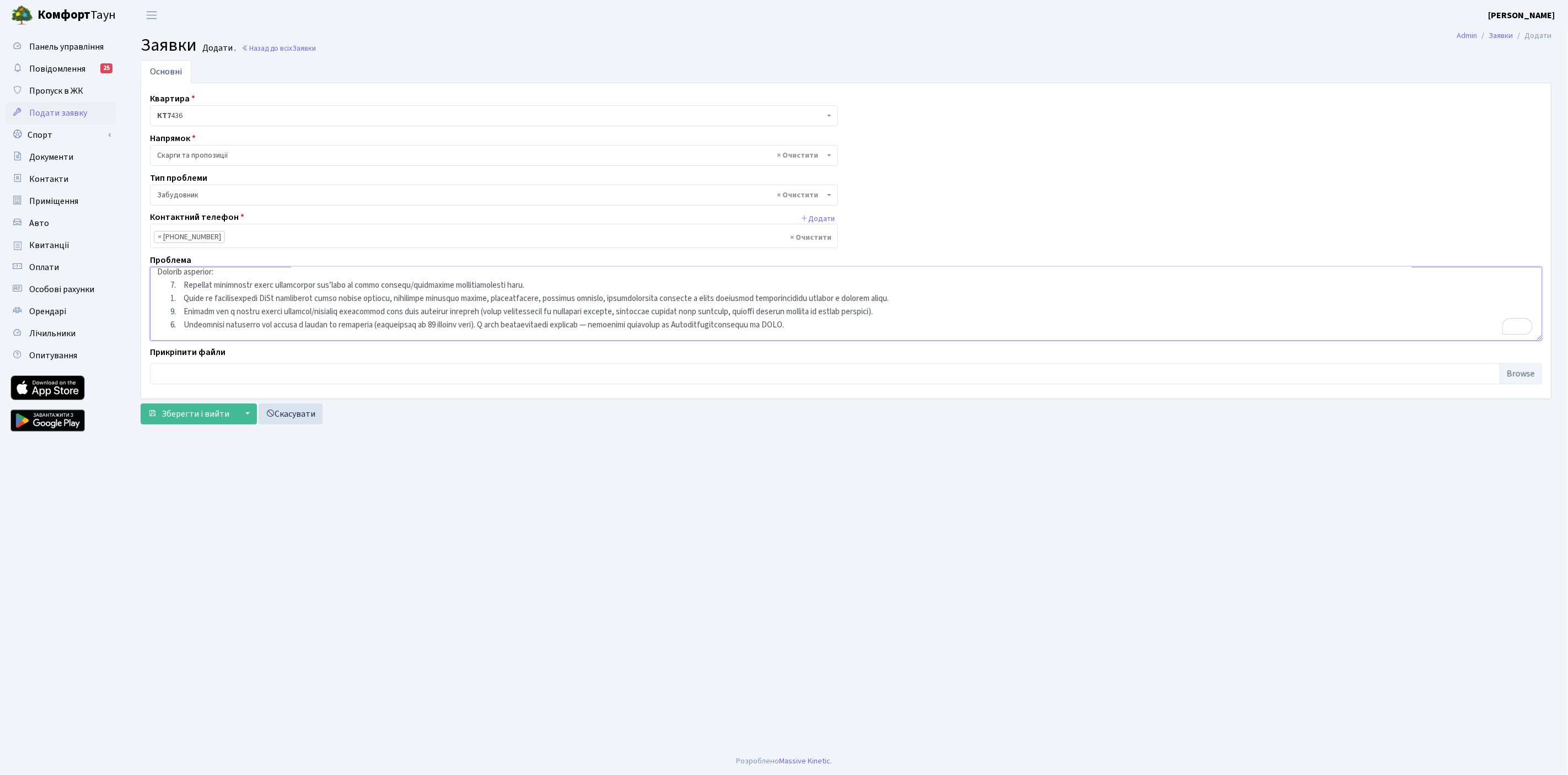
scroll to position [94, 0]
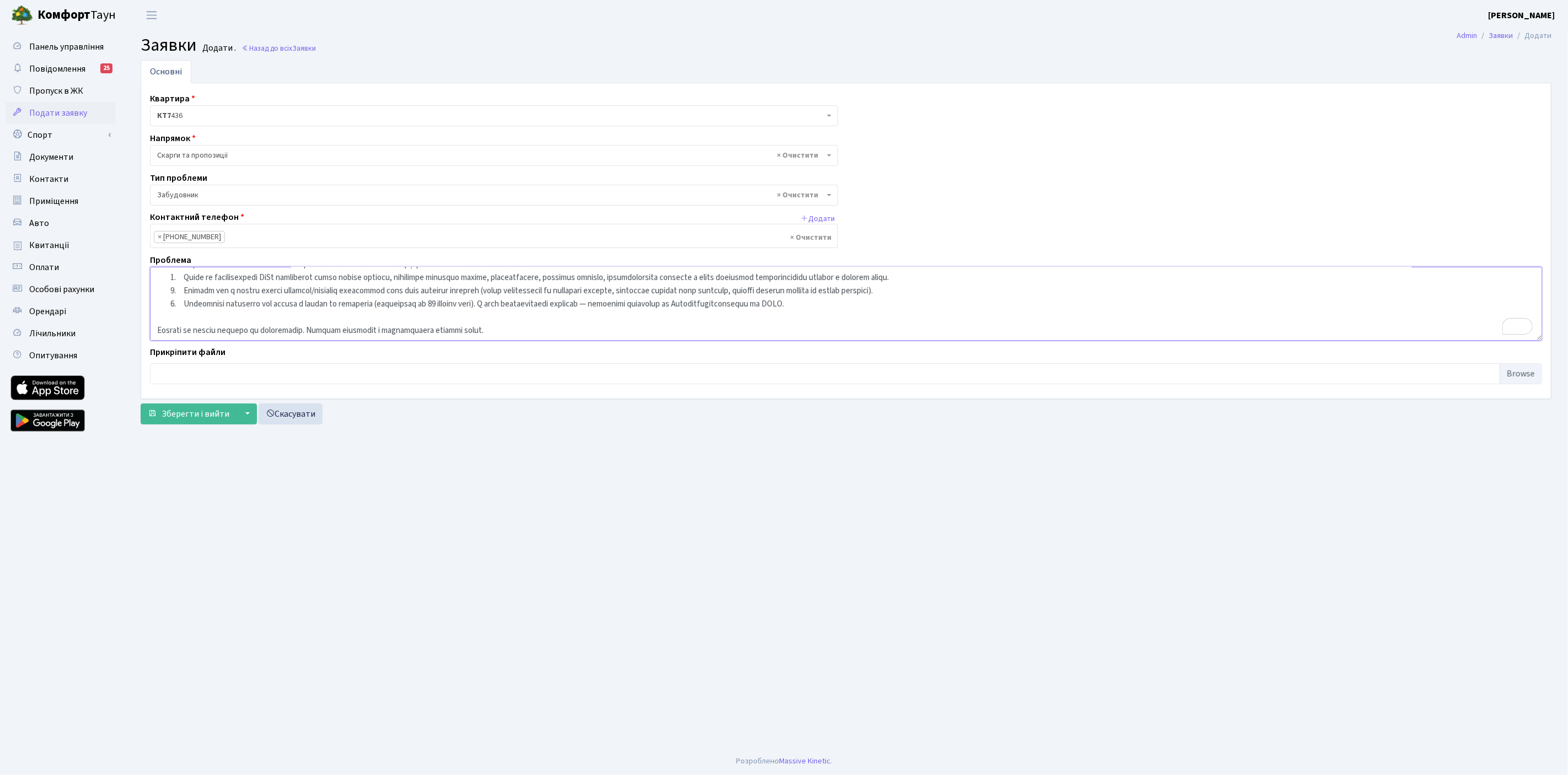
click at [750, 309] on textarea "To enrich screen reader interactions, please activate Accessibility in Grammarl…" at bounding box center [845, 304] width 1392 height 74
click at [846, 304] on textarea "To enrich screen reader interactions, please activate Accessibility in Grammarl…" at bounding box center [845, 304] width 1392 height 74
type textarea "Доброго дня! На 1‑му поверсі нашого будинку (Березнева 12, під’їзд 11) працює к…"
click at [370, 324] on textarea "To enrich screen reader interactions, please activate Accessibility in Grammarl…" at bounding box center [845, 304] width 1392 height 74
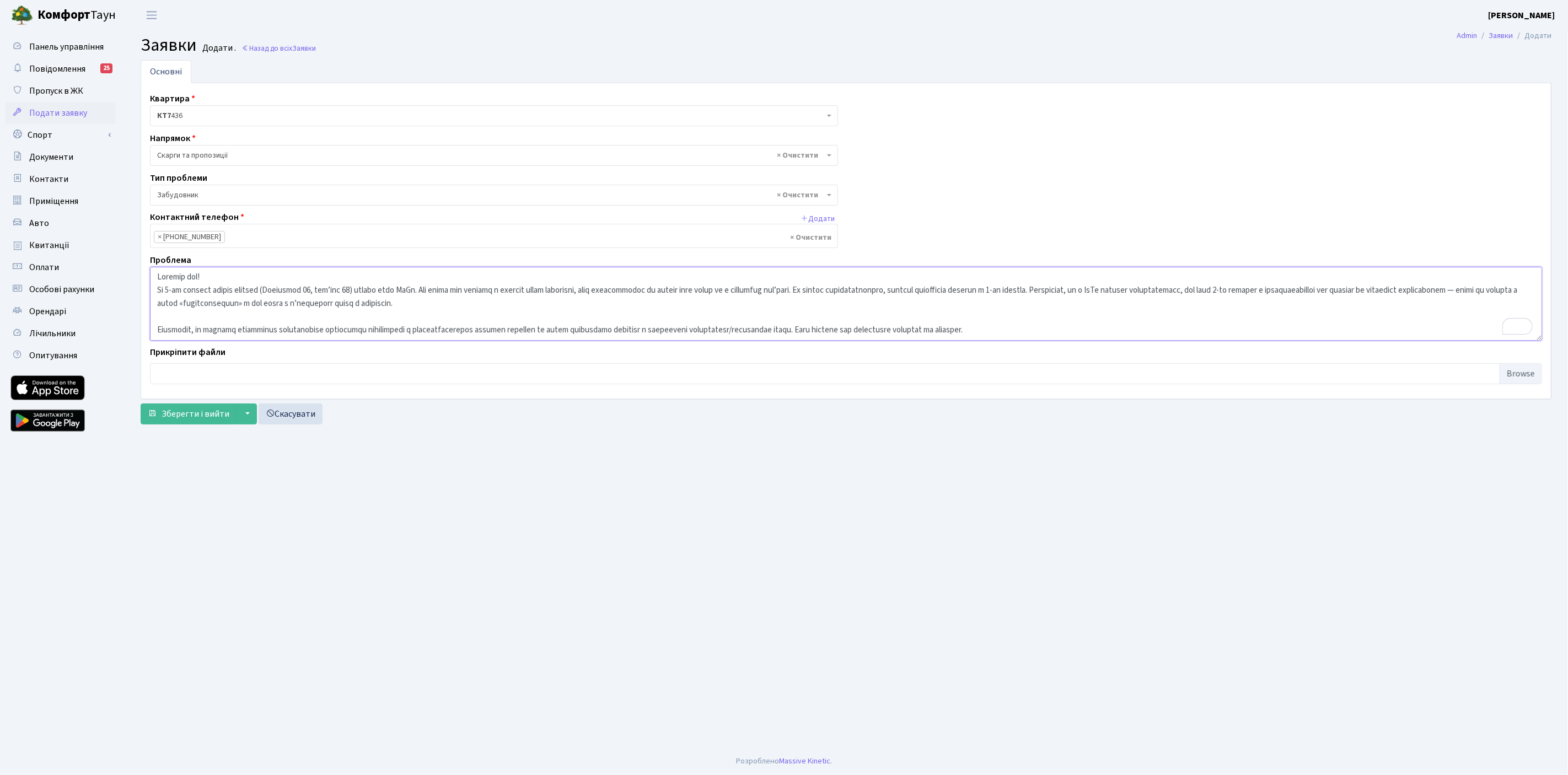
scroll to position [9, 0]
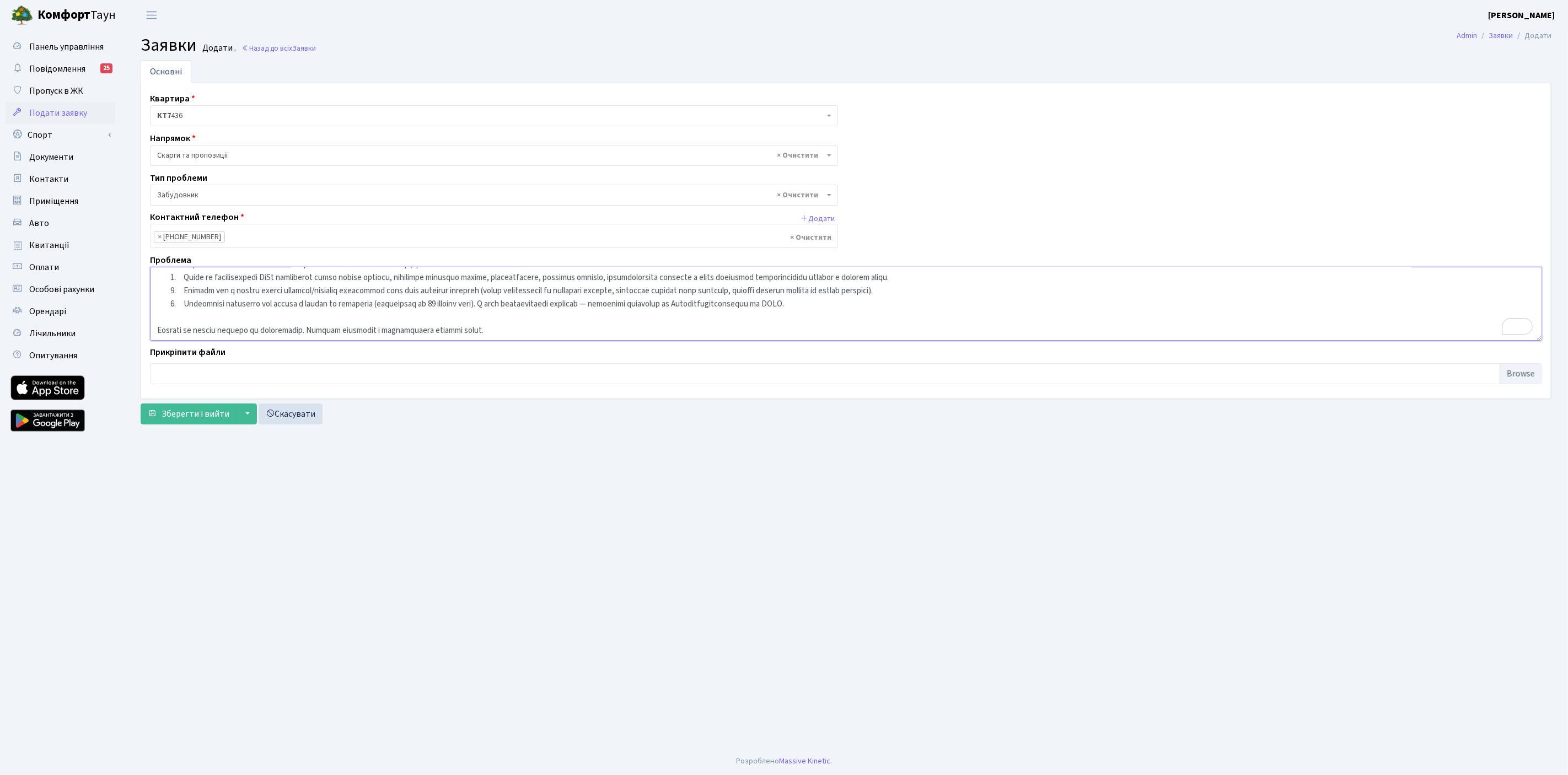
click at [300, 316] on textarea "To enrich screen reader interactions, please activate Accessibility in Grammarl…" at bounding box center [845, 304] width 1392 height 74
click at [184, 417] on span "Зберегти і вийти" at bounding box center [196, 413] width 68 height 12
click at [579, 310] on textarea "To enrich screen reader interactions, please activate Accessibility in Grammarl…" at bounding box center [845, 304] width 1392 height 74
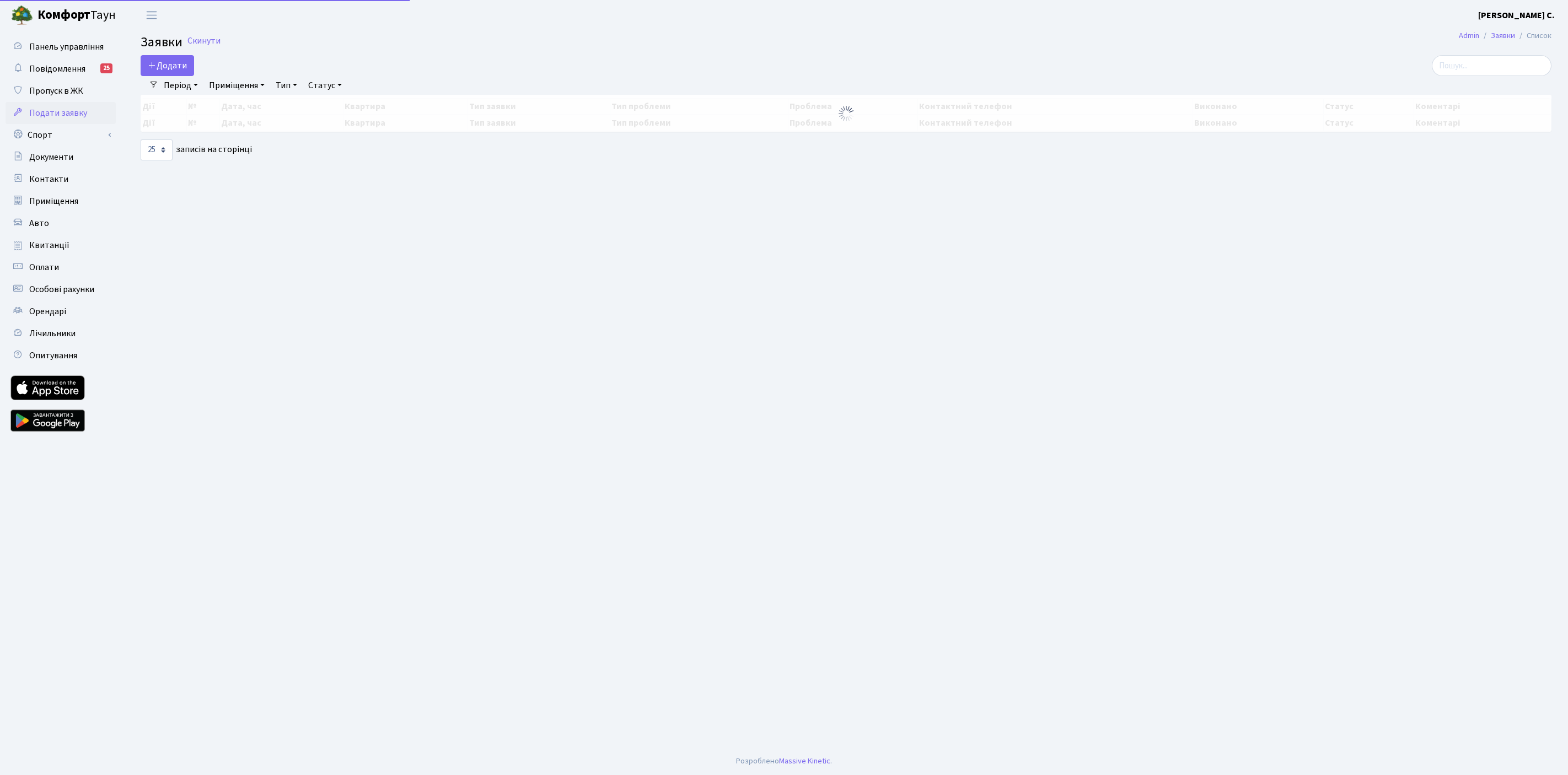
select select "25"
